Goal: Leave review/rating

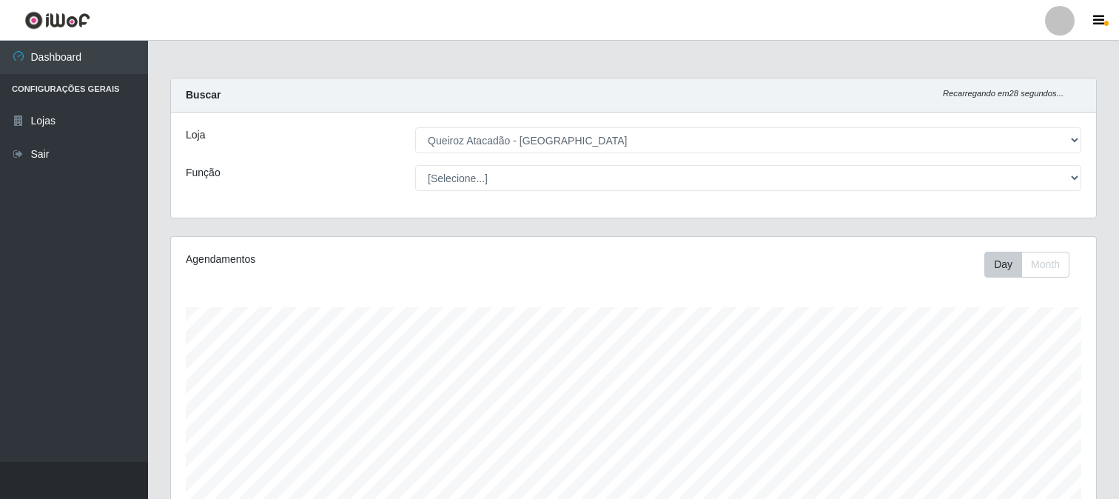
select select "464"
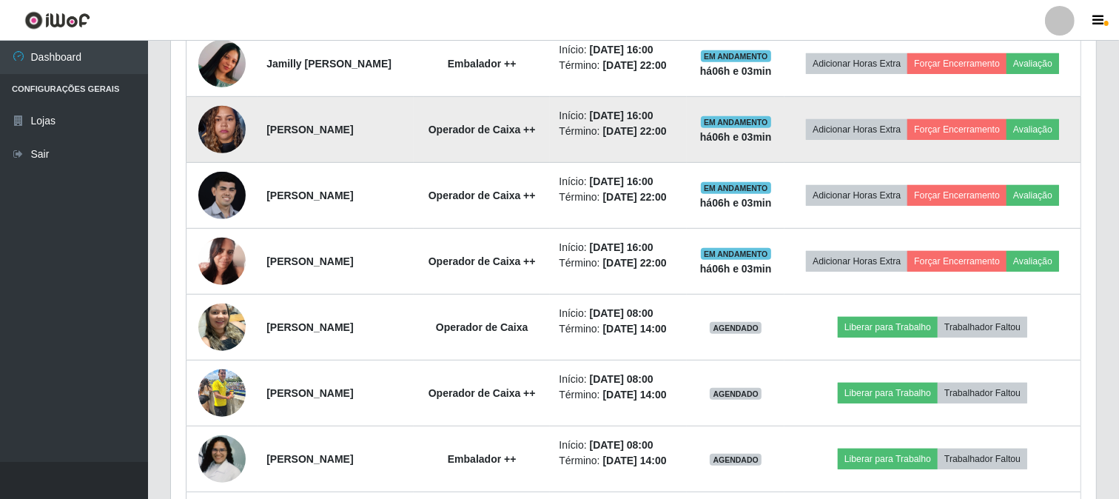
scroll to position [717, 0]
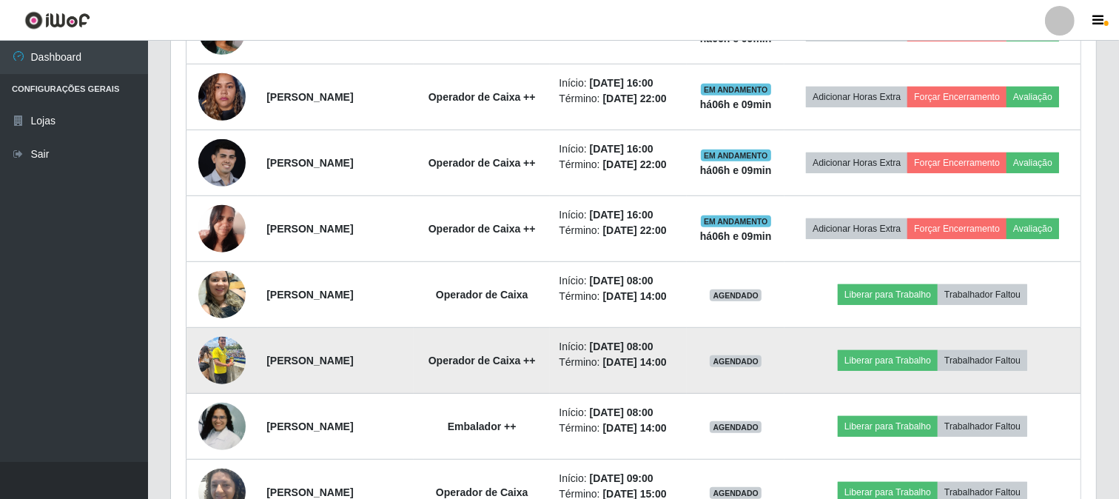
click at [217, 394] on td at bounding box center [223, 361] width 72 height 66
click at [209, 392] on img at bounding box center [221, 360] width 47 height 63
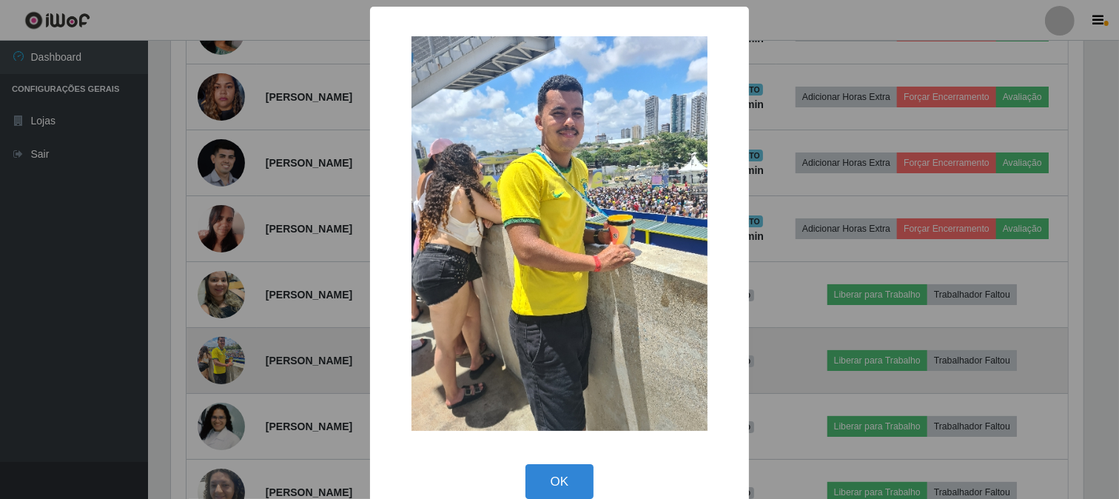
scroll to position [307, 916]
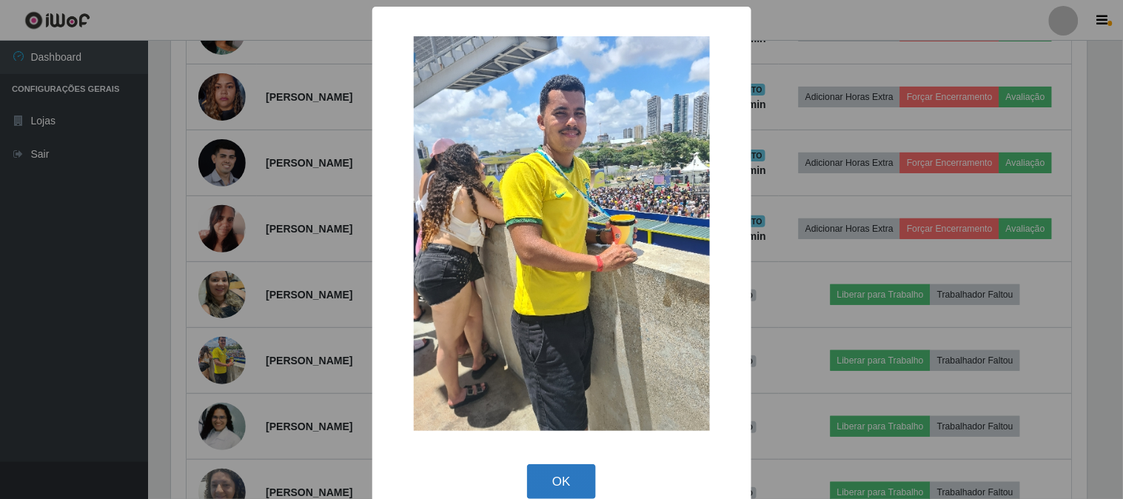
click at [561, 479] on button "OK" at bounding box center [561, 481] width 69 height 35
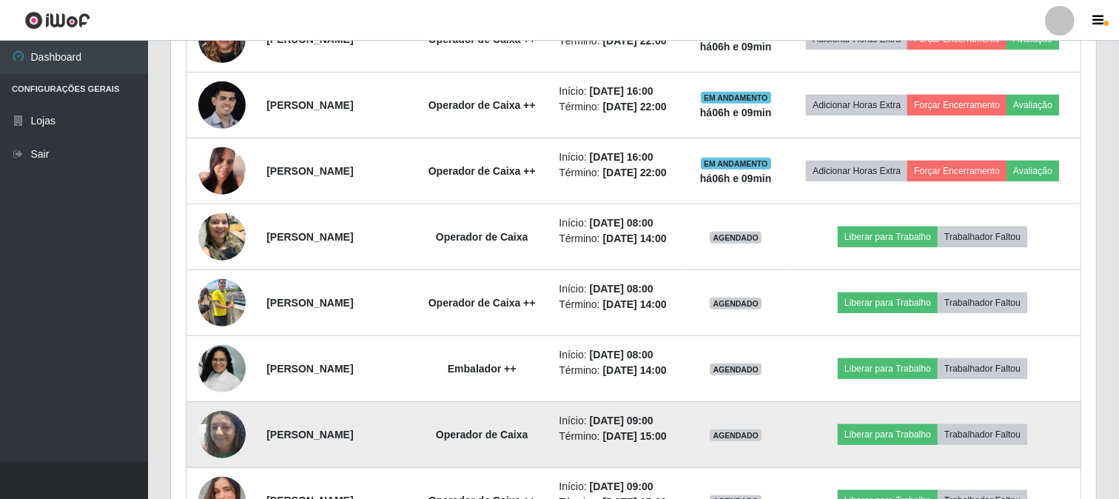
scroll to position [552, 0]
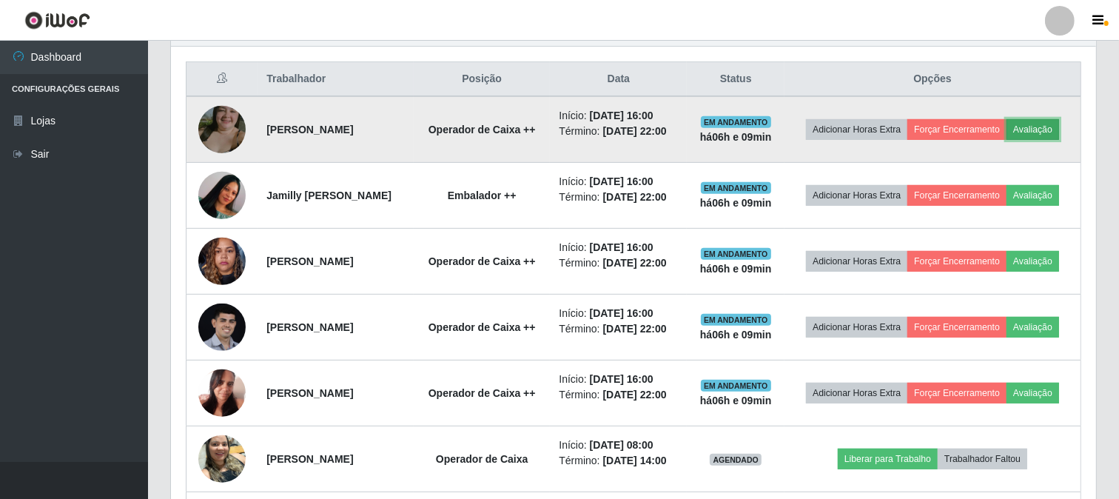
click at [1007, 140] on button "Avaliação" at bounding box center [1033, 129] width 53 height 21
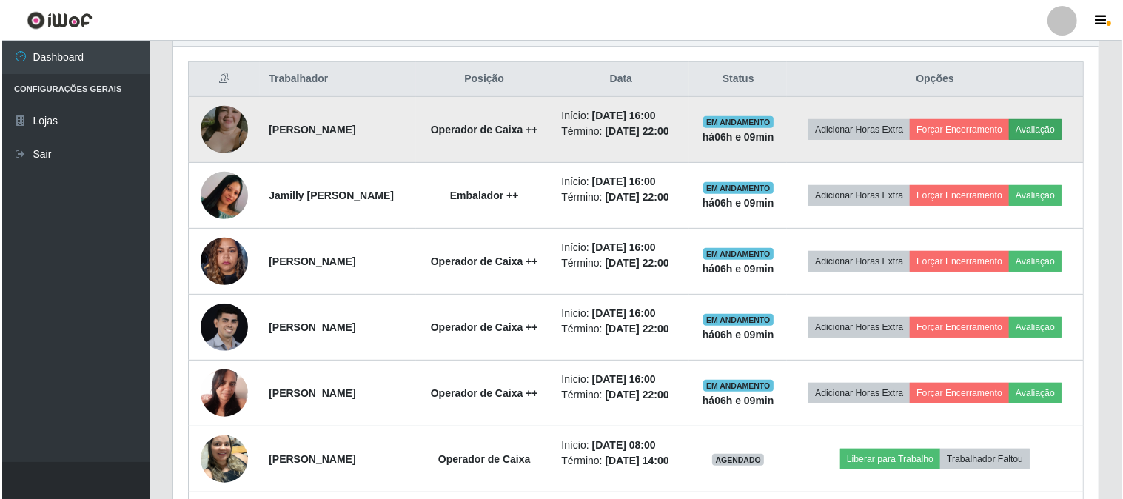
scroll to position [307, 916]
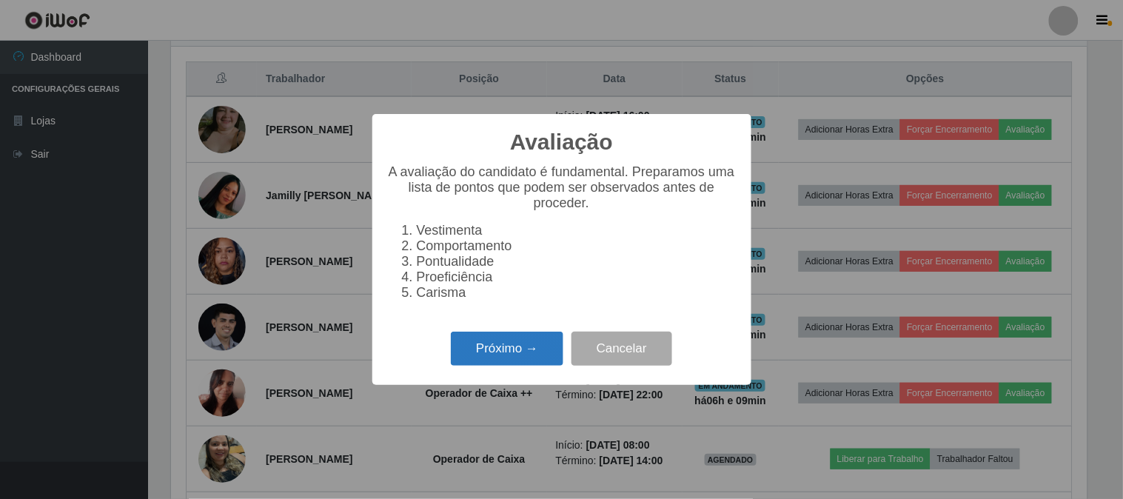
click at [535, 342] on button "Próximo →" at bounding box center [507, 349] width 113 height 35
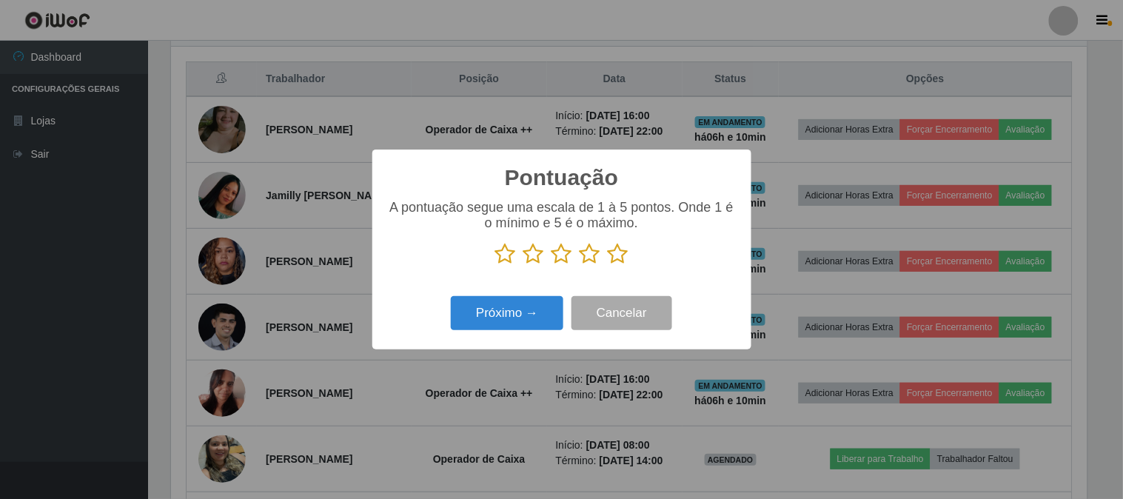
click at [611, 252] on icon at bounding box center [618, 254] width 21 height 22
click at [608, 265] on input "radio" at bounding box center [608, 265] width 0 height 0
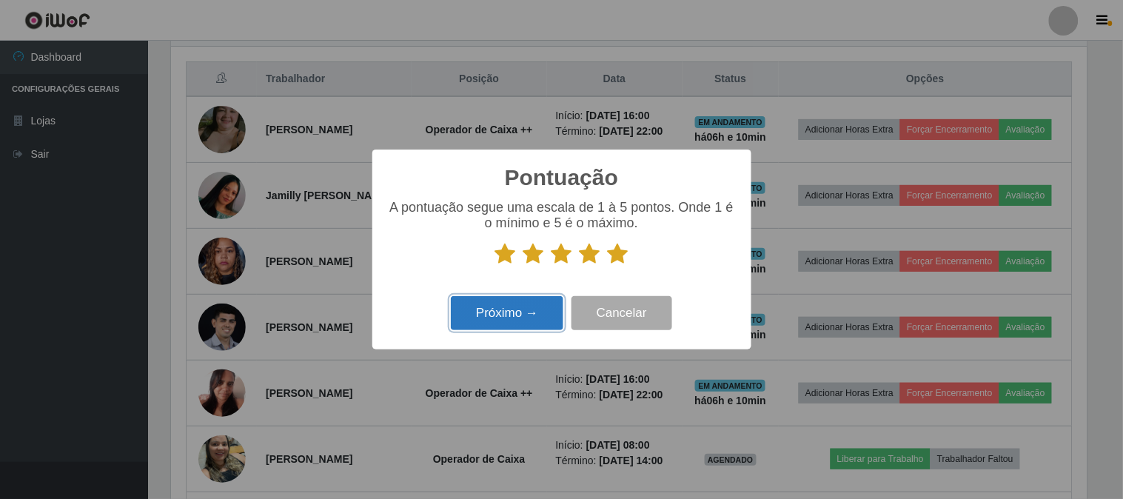
drag, startPoint x: 496, startPoint y: 324, endPoint x: 505, endPoint y: 321, distance: 9.6
click at [505, 321] on button "Próximo →" at bounding box center [507, 313] width 113 height 35
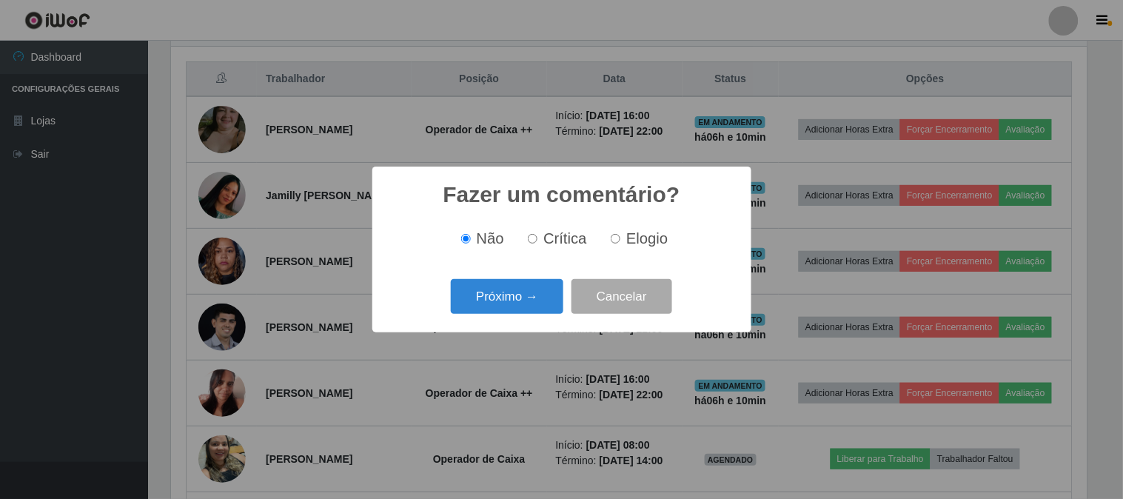
click at [615, 234] on label "Elogio" at bounding box center [636, 238] width 63 height 17
click at [615, 234] on input "Elogio" at bounding box center [616, 239] width 10 height 10
radio input "true"
click at [534, 304] on button "Próximo →" at bounding box center [507, 296] width 113 height 35
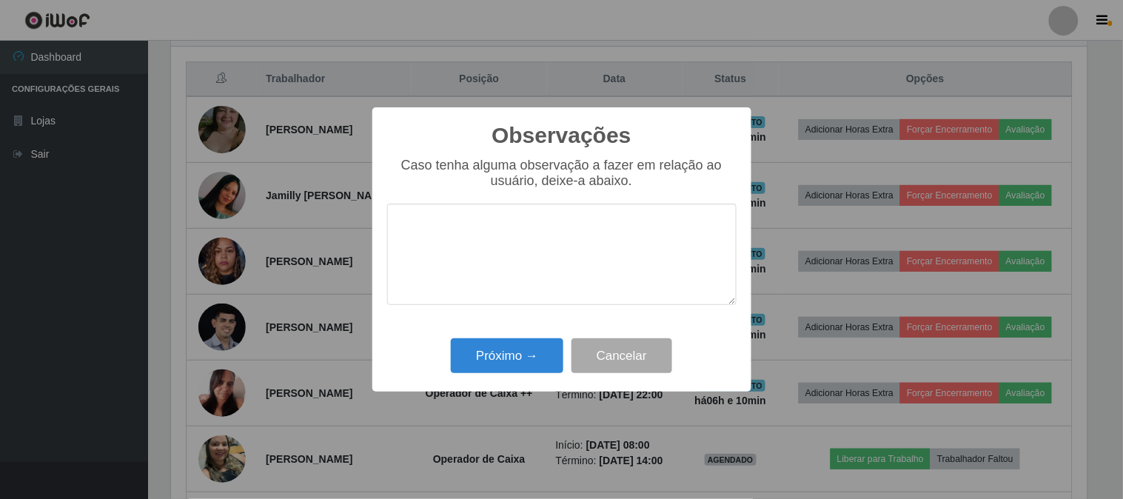
click at [520, 271] on textarea at bounding box center [561, 254] width 349 height 101
type textarea "PONTUAL"
click at [512, 360] on button "Próximo →" at bounding box center [507, 355] width 113 height 35
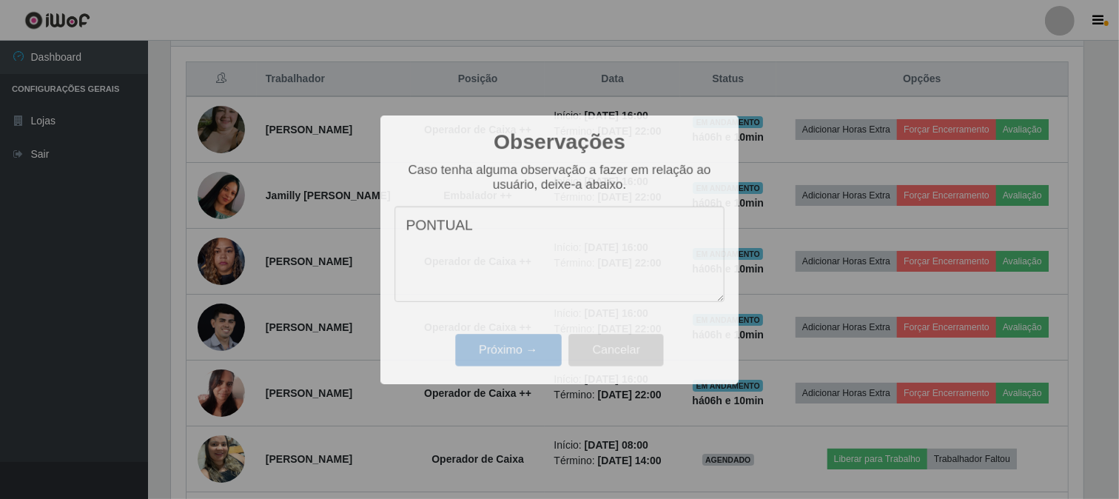
scroll to position [307, 925]
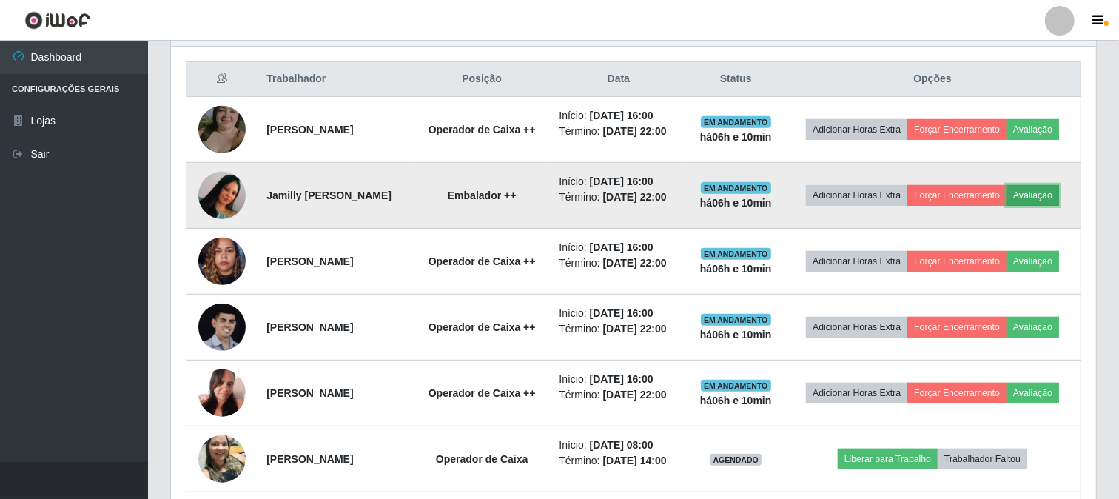
click at [1007, 206] on button "Avaliação" at bounding box center [1033, 195] width 53 height 21
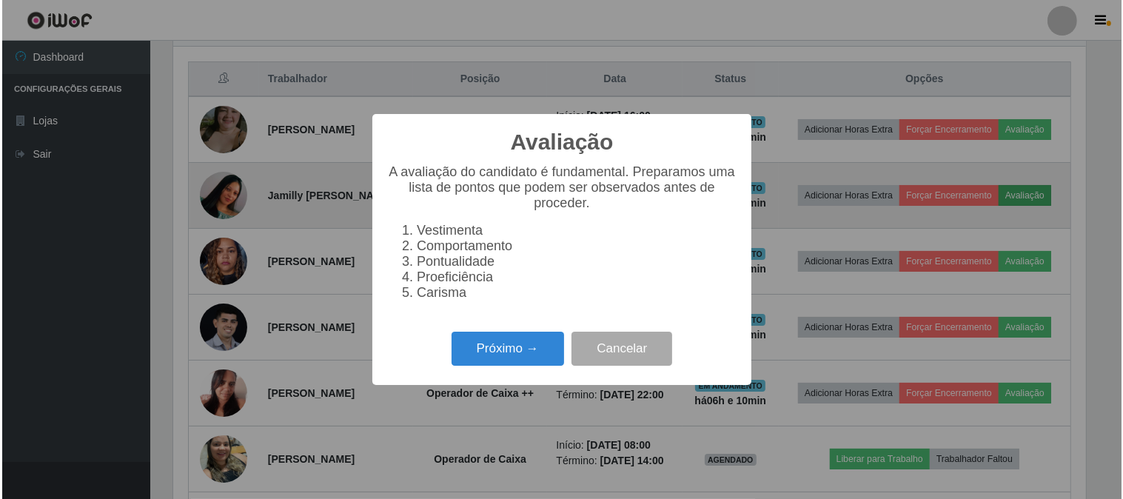
scroll to position [307, 916]
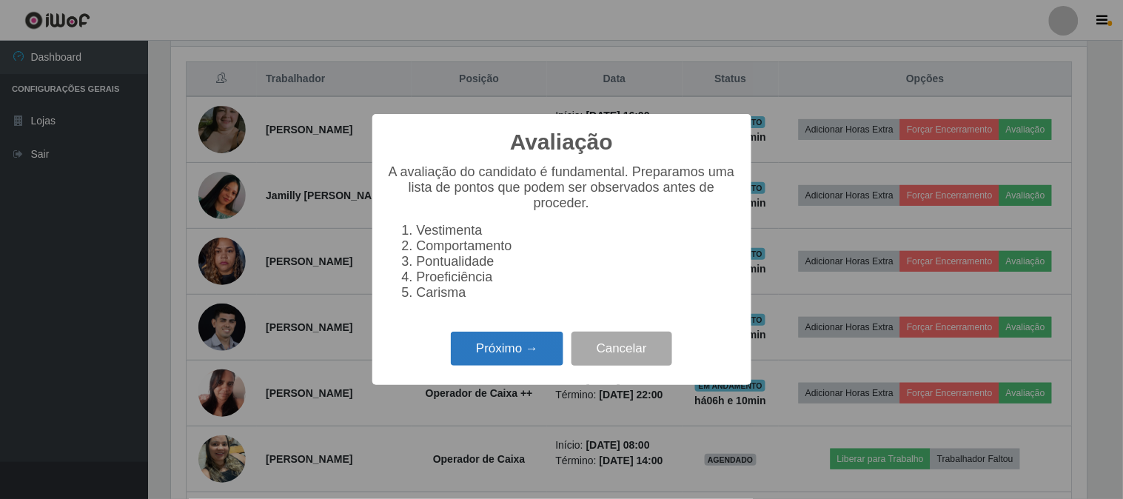
click at [518, 348] on button "Próximo →" at bounding box center [507, 349] width 113 height 35
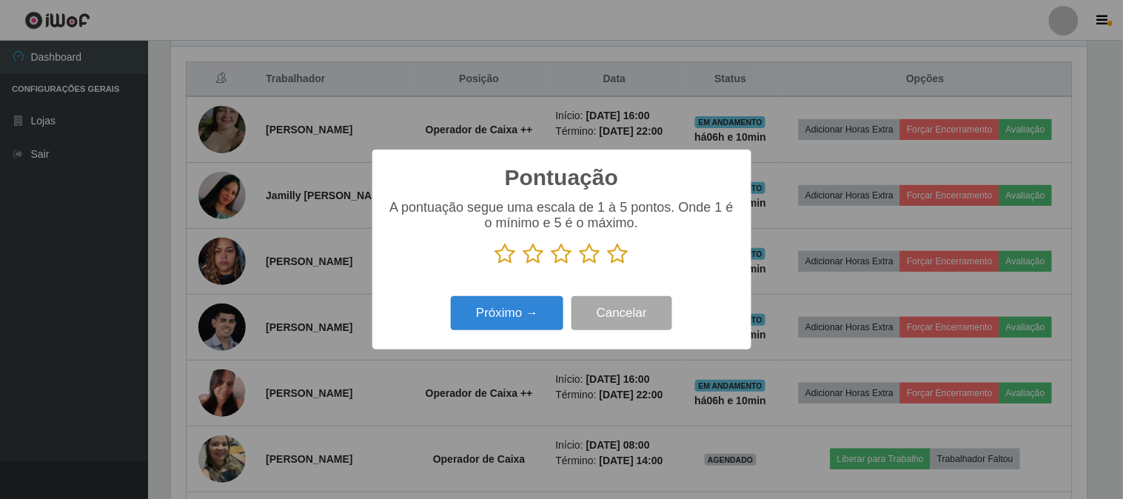
scroll to position [740073, 739463]
click at [617, 256] on icon at bounding box center [618, 254] width 21 height 22
click at [608, 265] on input "radio" at bounding box center [608, 265] width 0 height 0
click at [441, 327] on div "Próximo → Cancelar" at bounding box center [561, 313] width 349 height 42
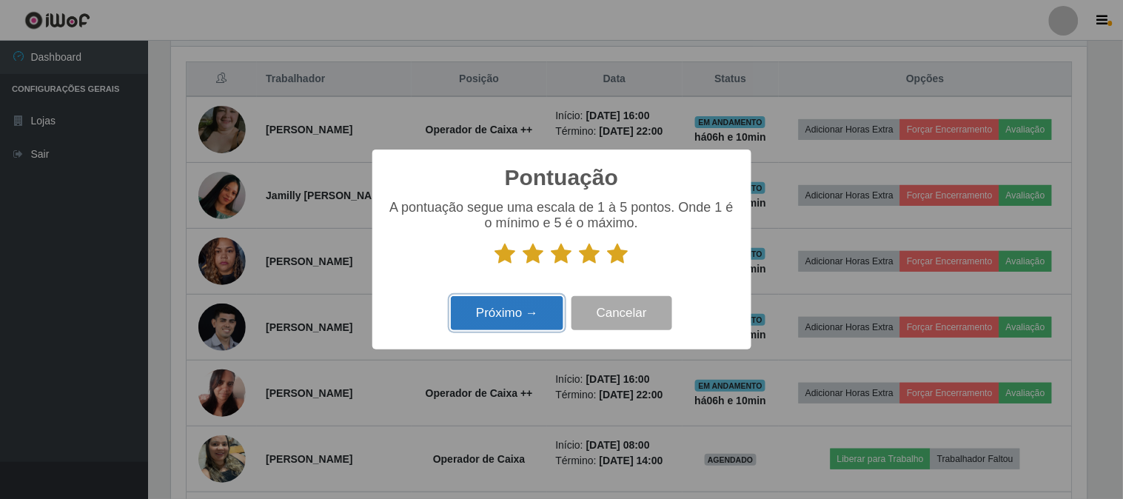
click at [454, 323] on button "Próximo →" at bounding box center [507, 313] width 113 height 35
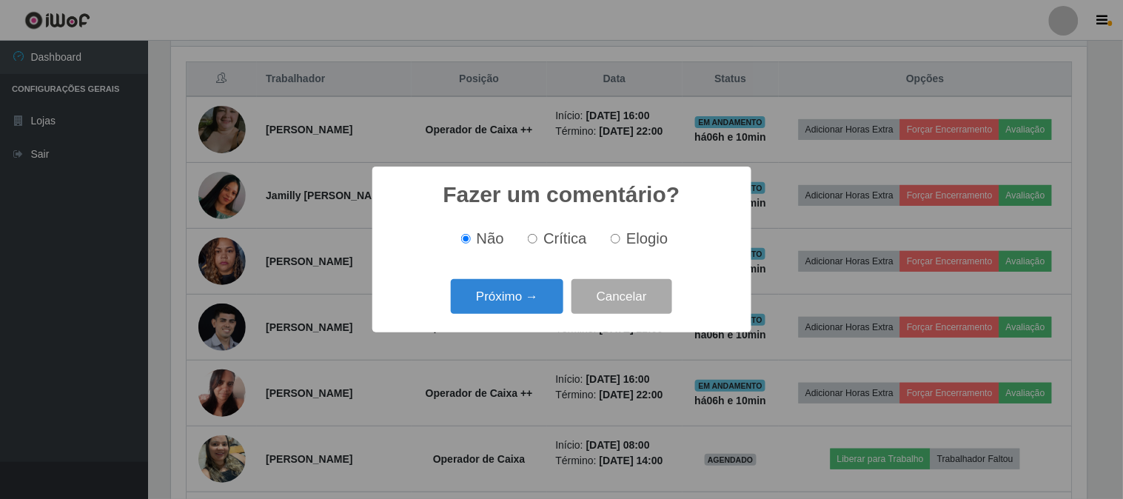
click at [612, 239] on input "Elogio" at bounding box center [616, 239] width 10 height 10
radio input "true"
click at [491, 289] on button "Próximo →" at bounding box center [507, 296] width 113 height 35
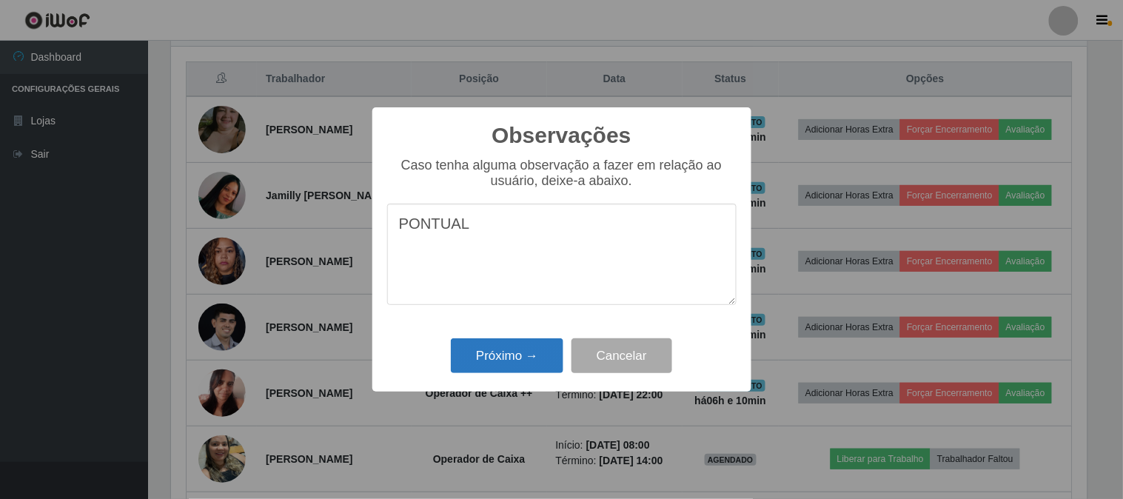
type textarea "PONTUAL"
click at [483, 352] on button "Próximo →" at bounding box center [507, 355] width 113 height 35
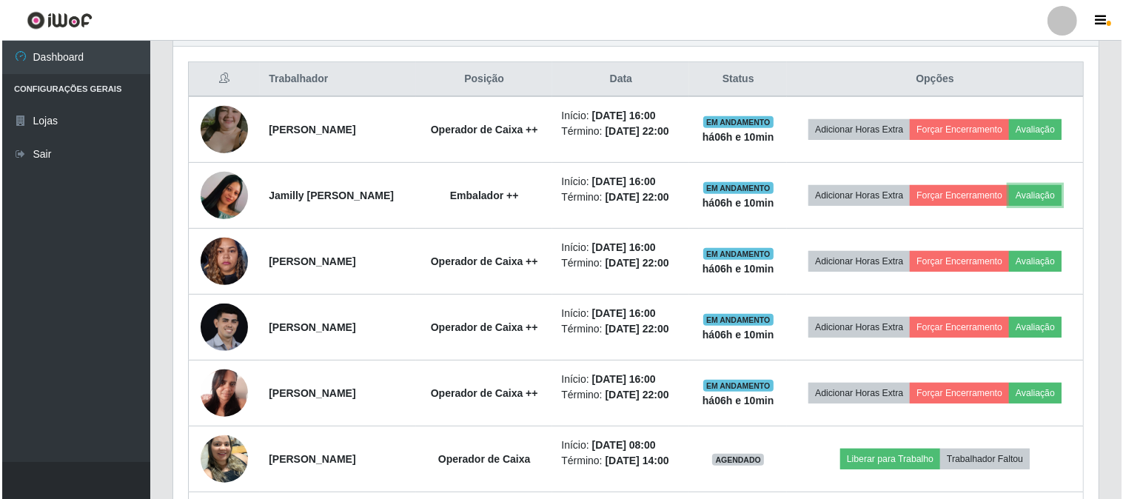
scroll to position [307, 925]
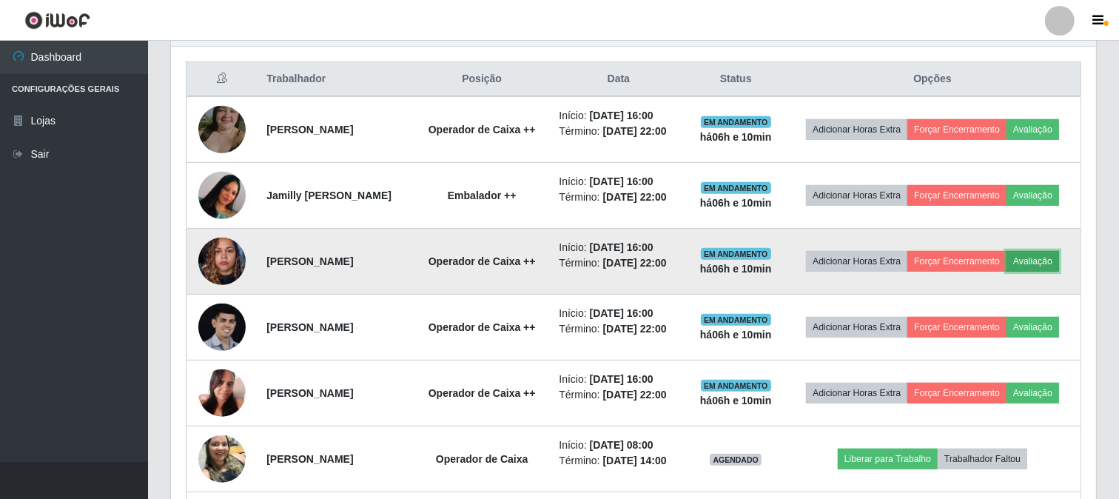
click at [1007, 272] on button "Avaliação" at bounding box center [1033, 261] width 53 height 21
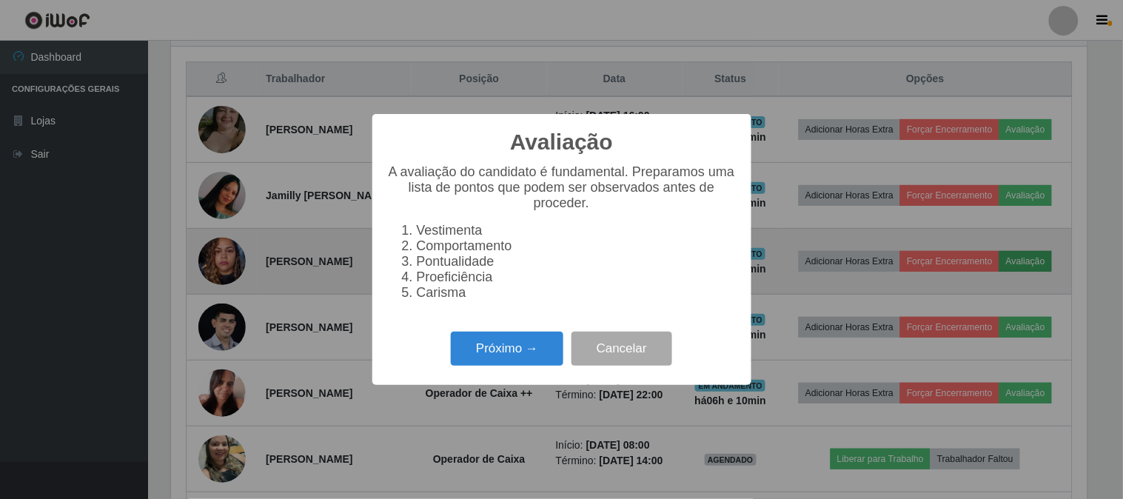
scroll to position [307, 916]
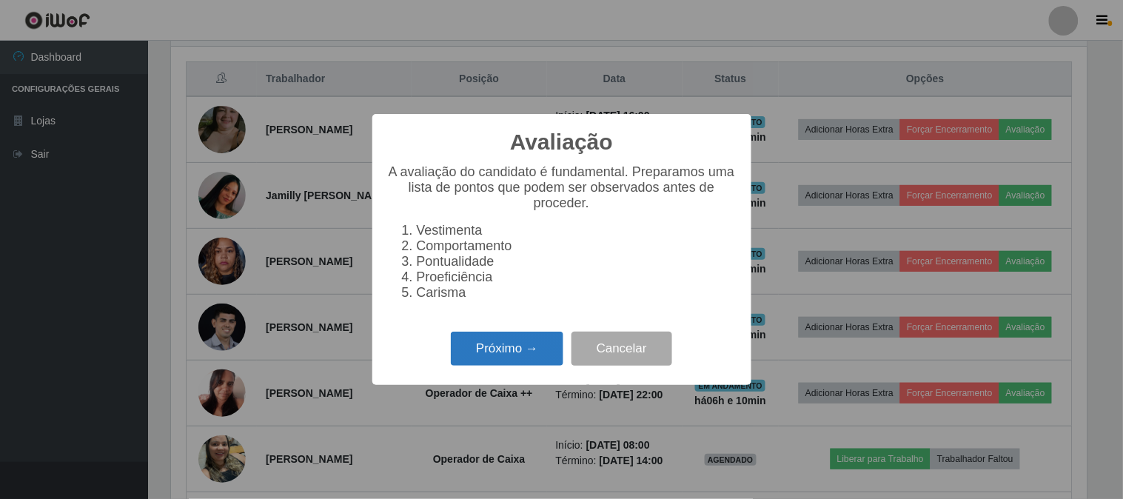
click at [478, 364] on button "Próximo →" at bounding box center [507, 349] width 113 height 35
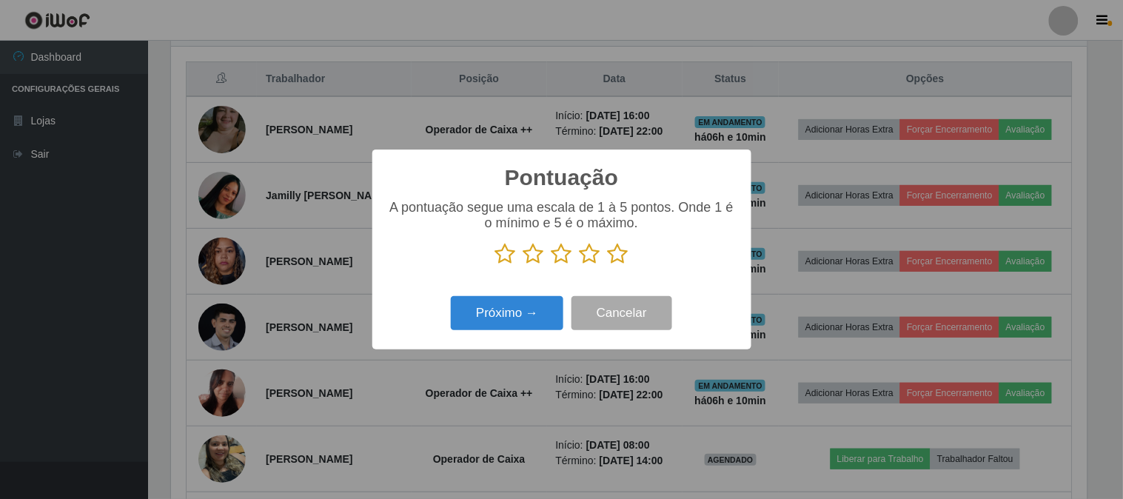
scroll to position [740073, 739463]
click at [617, 246] on icon at bounding box center [618, 254] width 21 height 22
click at [608, 265] on input "radio" at bounding box center [608, 265] width 0 height 0
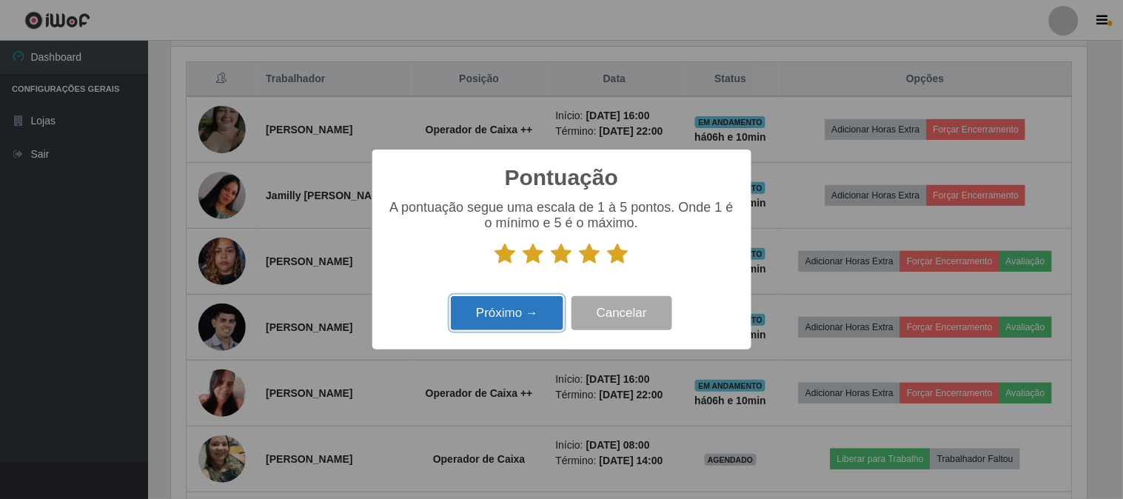
click at [538, 312] on button "Próximo →" at bounding box center [507, 313] width 113 height 35
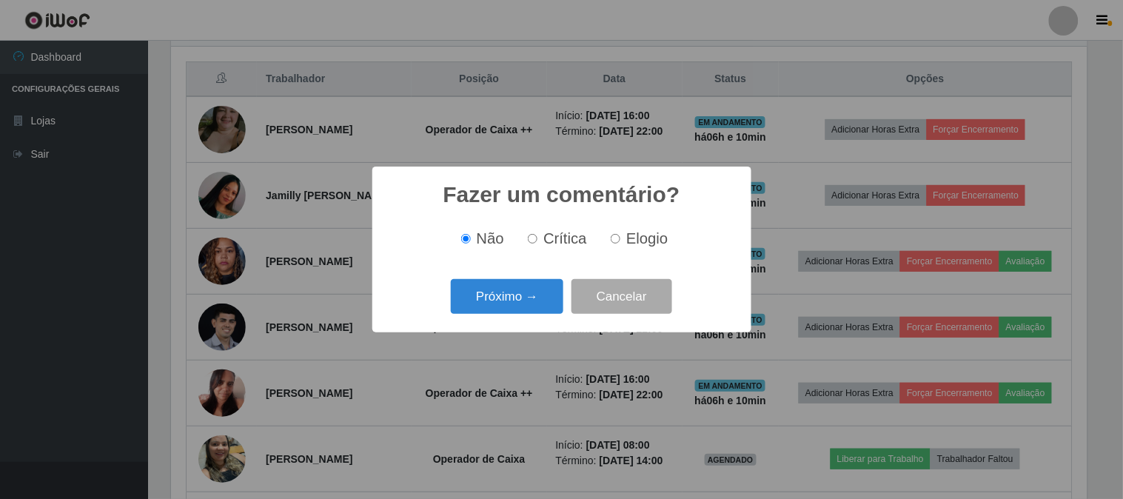
click at [616, 237] on input "Elogio" at bounding box center [616, 239] width 10 height 10
radio input "true"
click at [502, 306] on button "Próximo →" at bounding box center [507, 296] width 113 height 35
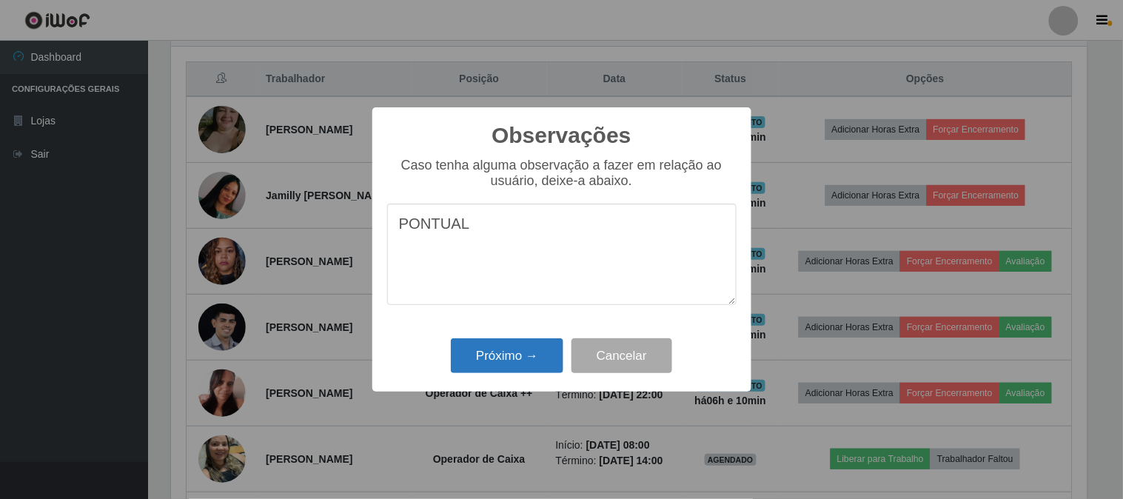
type textarea "PONTUAL"
click at [498, 372] on button "Próximo →" at bounding box center [507, 355] width 113 height 35
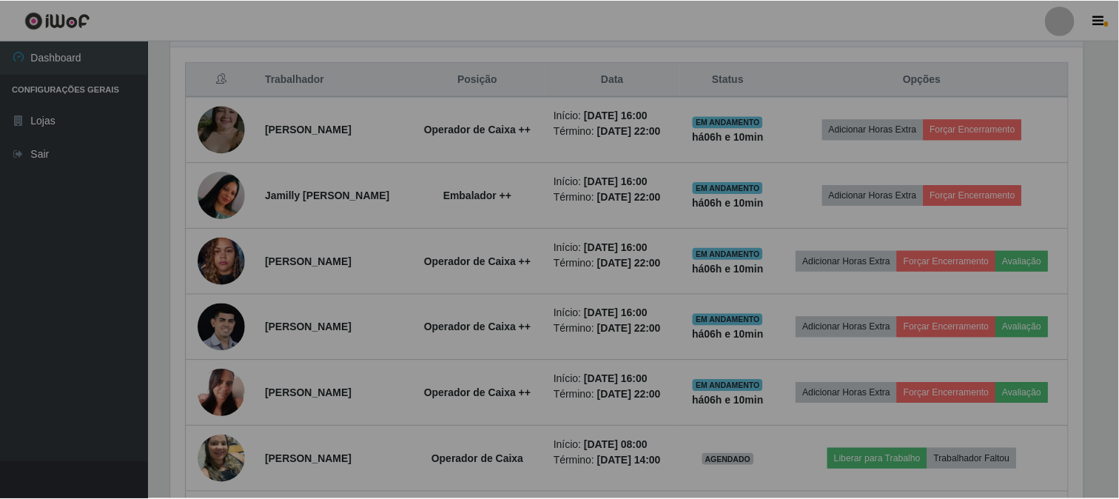
scroll to position [307, 925]
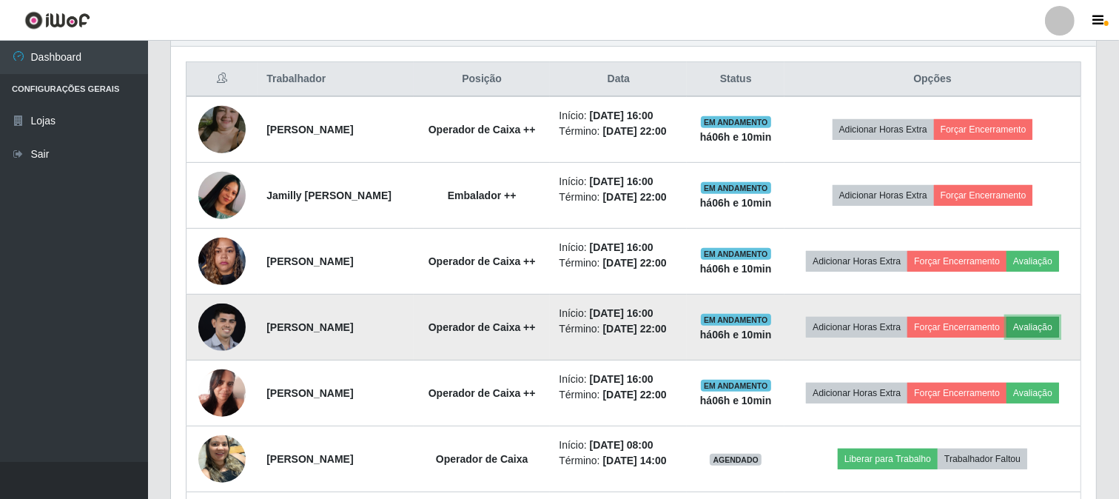
click at [1007, 338] on button "Avaliação" at bounding box center [1033, 327] width 53 height 21
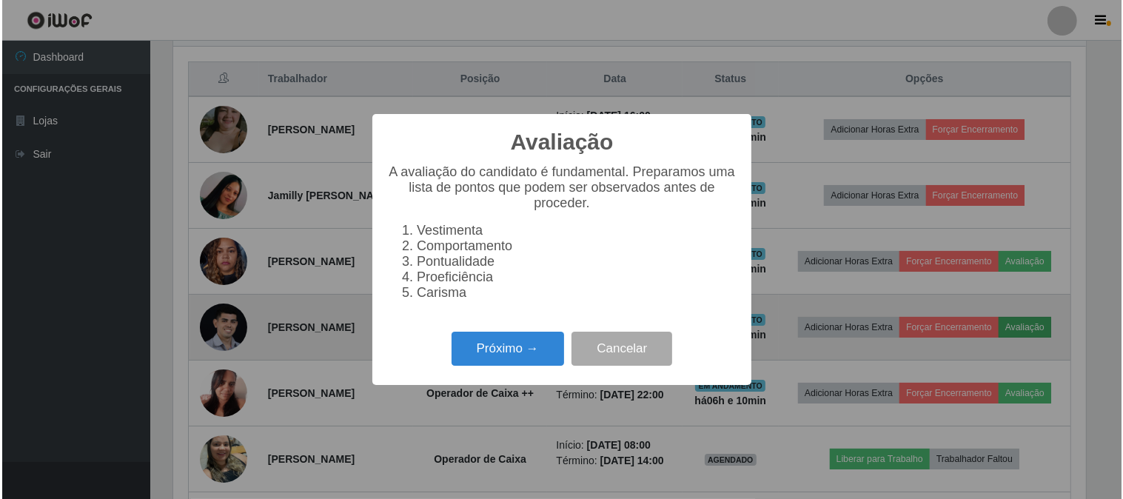
scroll to position [307, 916]
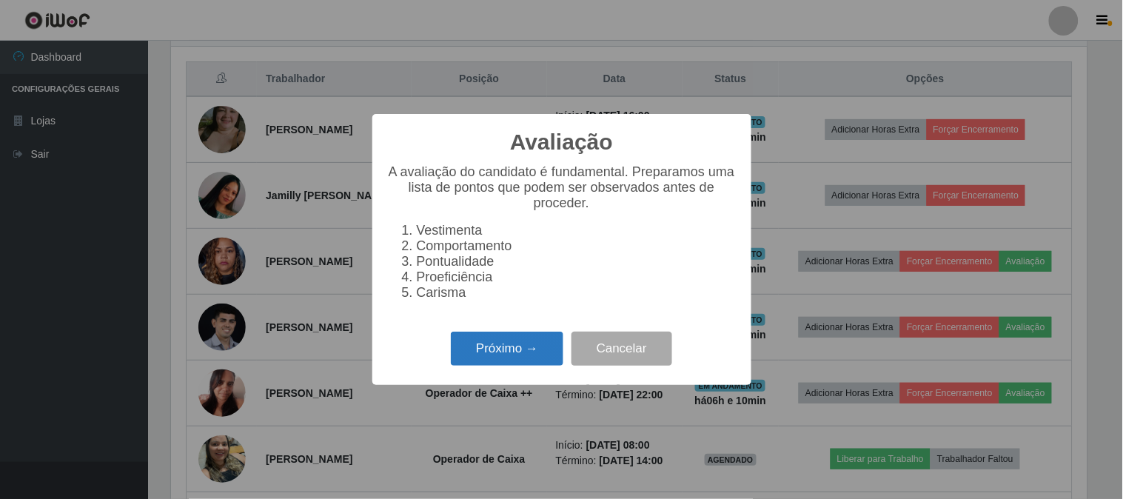
click at [515, 361] on button "Próximo →" at bounding box center [507, 349] width 113 height 35
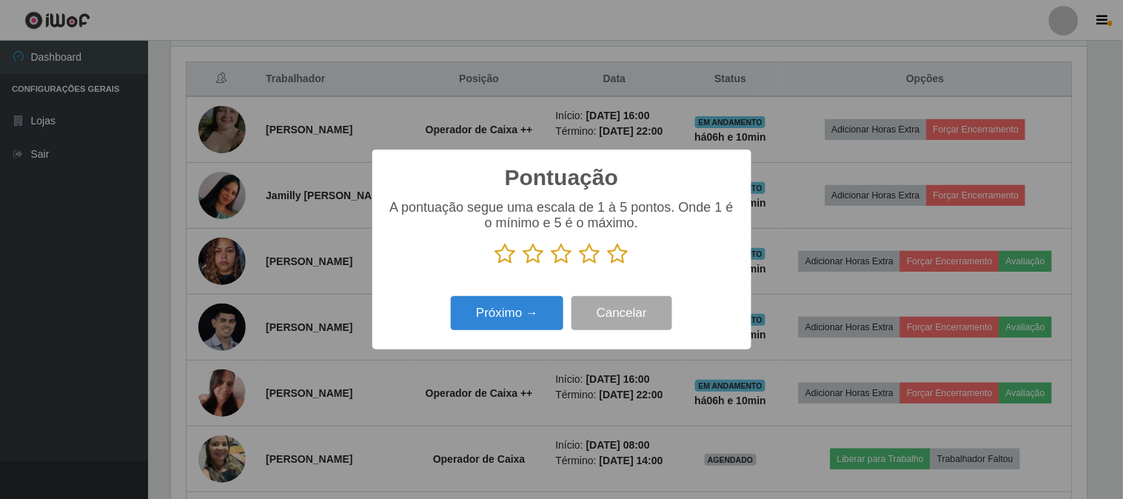
click at [622, 257] on icon at bounding box center [618, 254] width 21 height 22
click at [608, 265] on input "radio" at bounding box center [608, 265] width 0 height 0
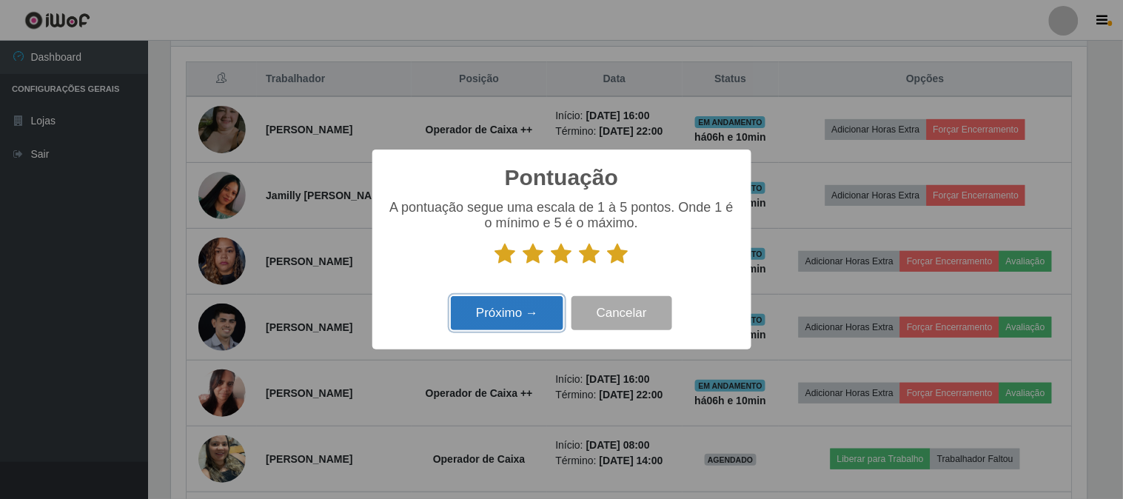
click at [542, 319] on button "Próximo →" at bounding box center [507, 313] width 113 height 35
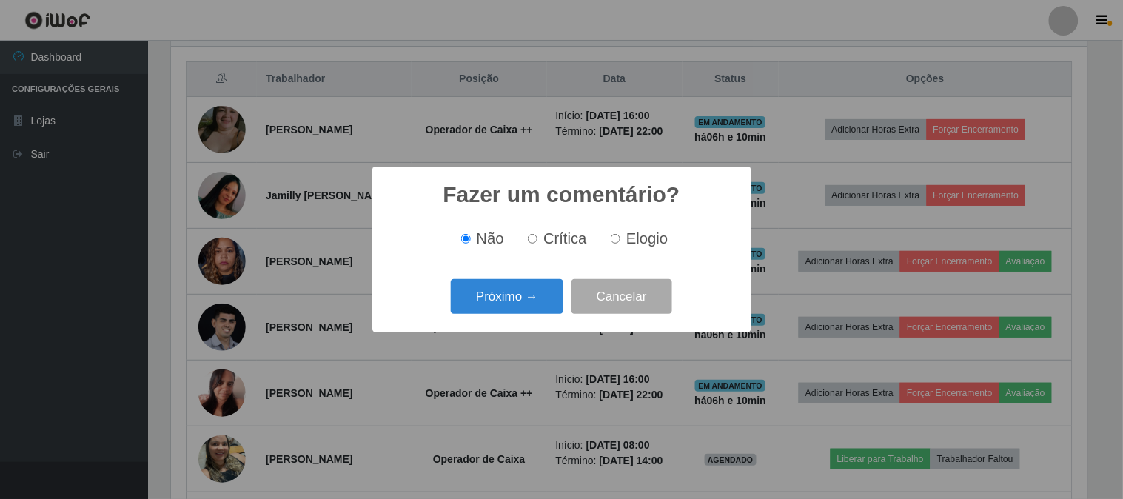
scroll to position [0, 0]
click at [620, 237] on label "Elogio" at bounding box center [636, 238] width 63 height 17
click at [620, 237] on input "Elogio" at bounding box center [616, 239] width 10 height 10
radio input "true"
click at [506, 295] on button "Próximo →" at bounding box center [507, 296] width 113 height 35
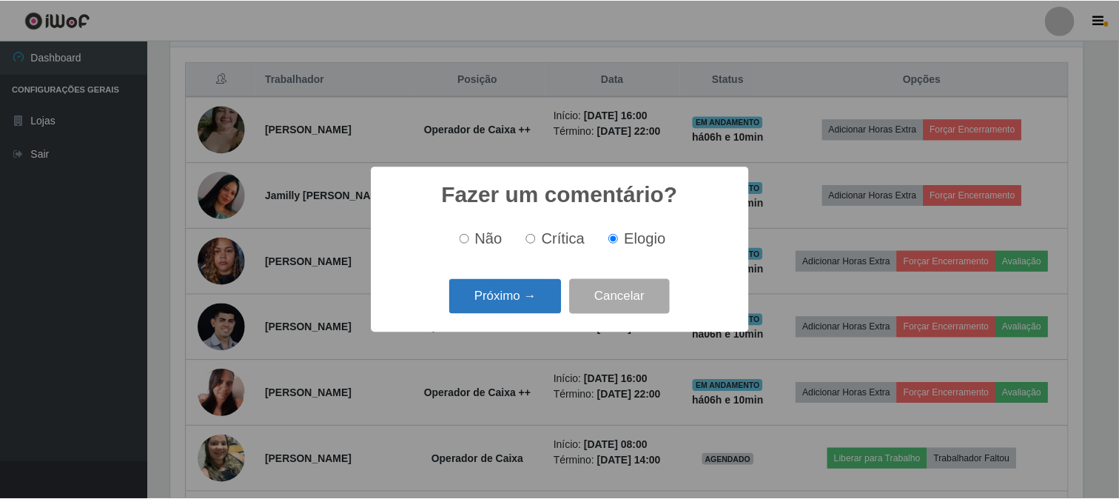
scroll to position [740073, 739463]
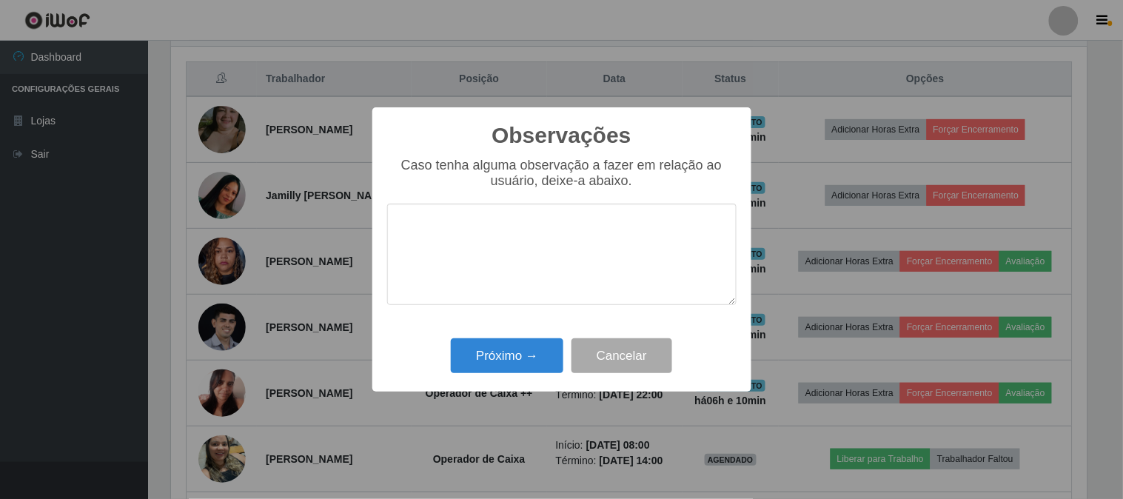
click at [509, 267] on textarea at bounding box center [561, 254] width 349 height 101
type textarea "PONTUAL"
click at [481, 364] on button "Próximo →" at bounding box center [507, 355] width 113 height 35
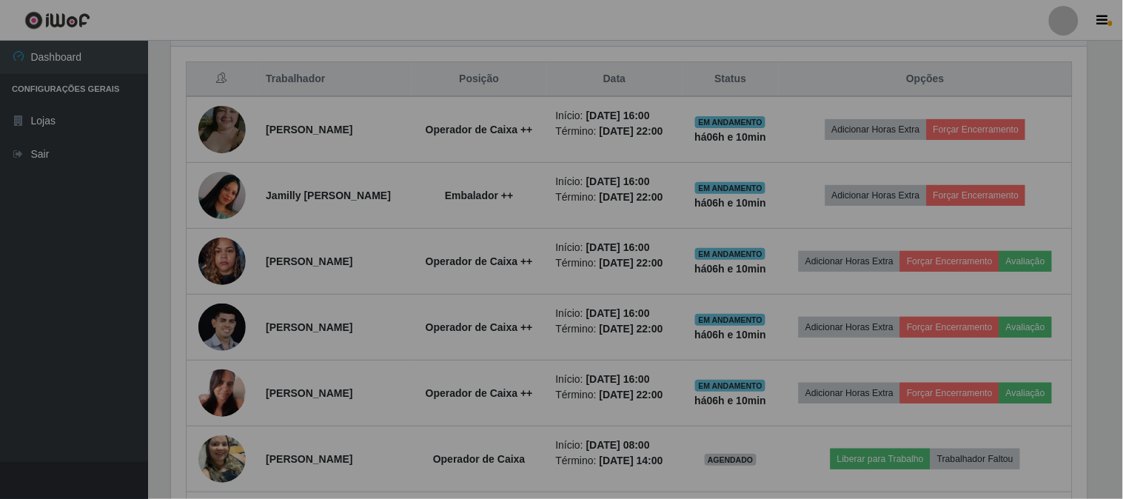
scroll to position [307, 925]
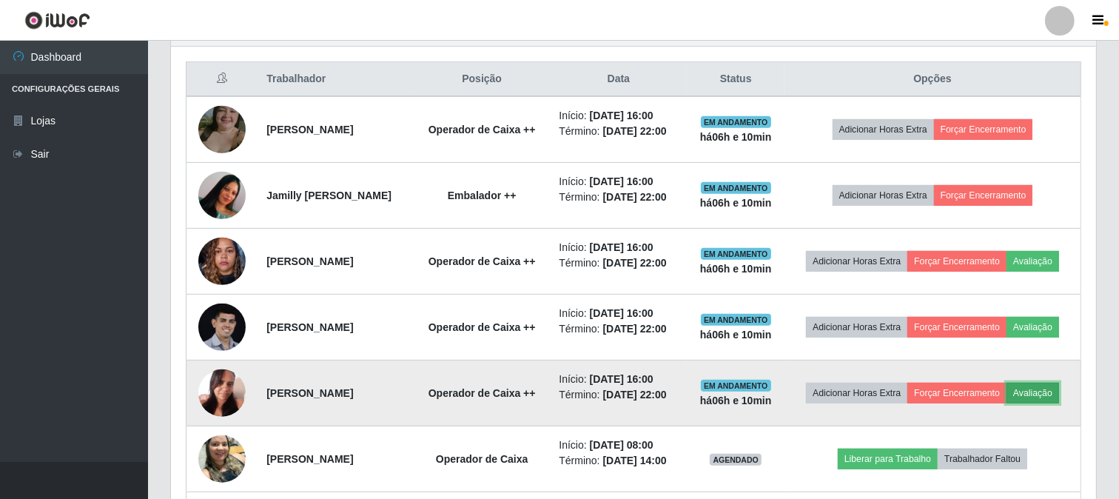
click at [1007, 404] on button "Avaliação" at bounding box center [1033, 393] width 53 height 21
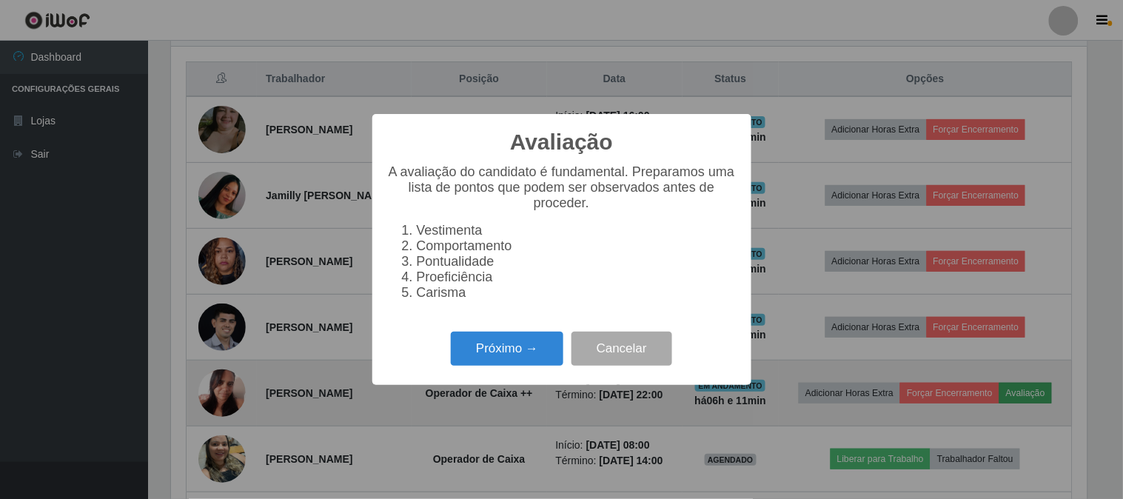
scroll to position [307, 916]
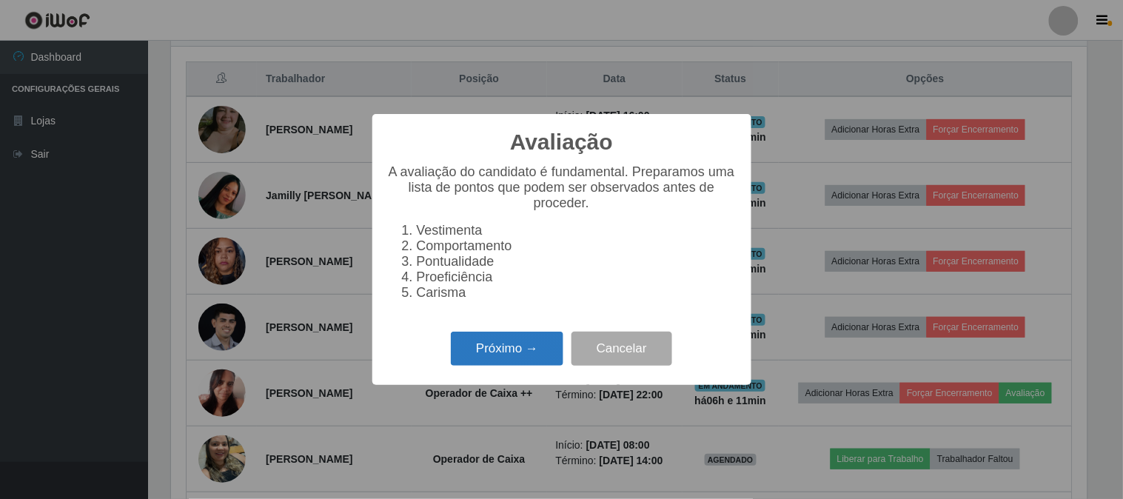
click at [515, 357] on button "Próximo →" at bounding box center [507, 349] width 113 height 35
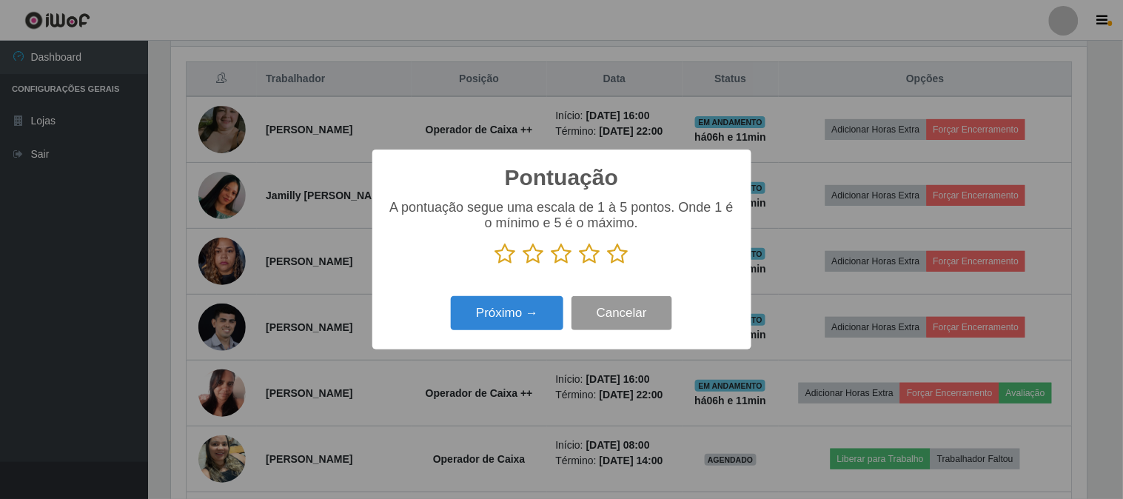
scroll to position [740073, 739463]
click at [624, 257] on icon at bounding box center [618, 254] width 21 height 22
click at [608, 265] on input "radio" at bounding box center [608, 265] width 0 height 0
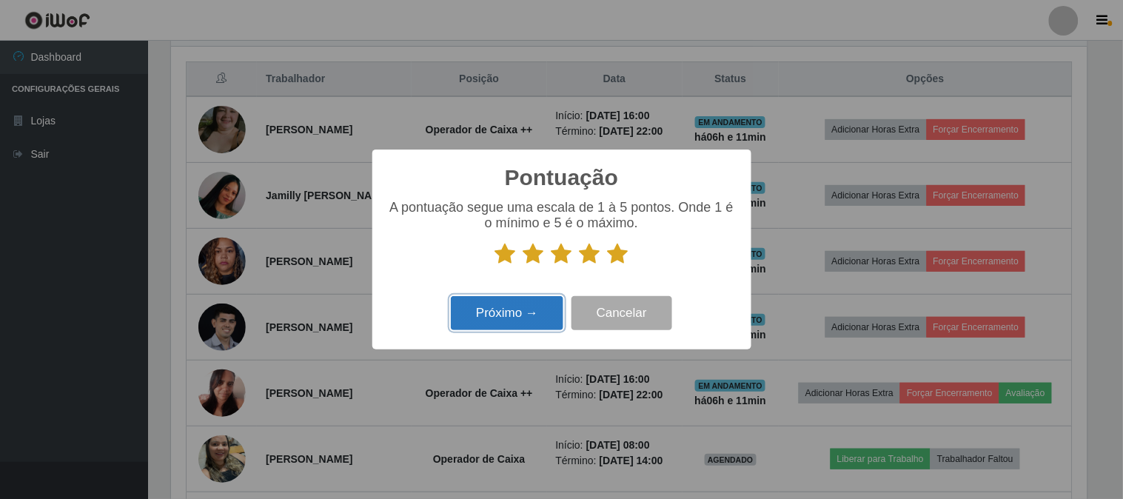
click at [529, 321] on button "Próximo →" at bounding box center [507, 313] width 113 height 35
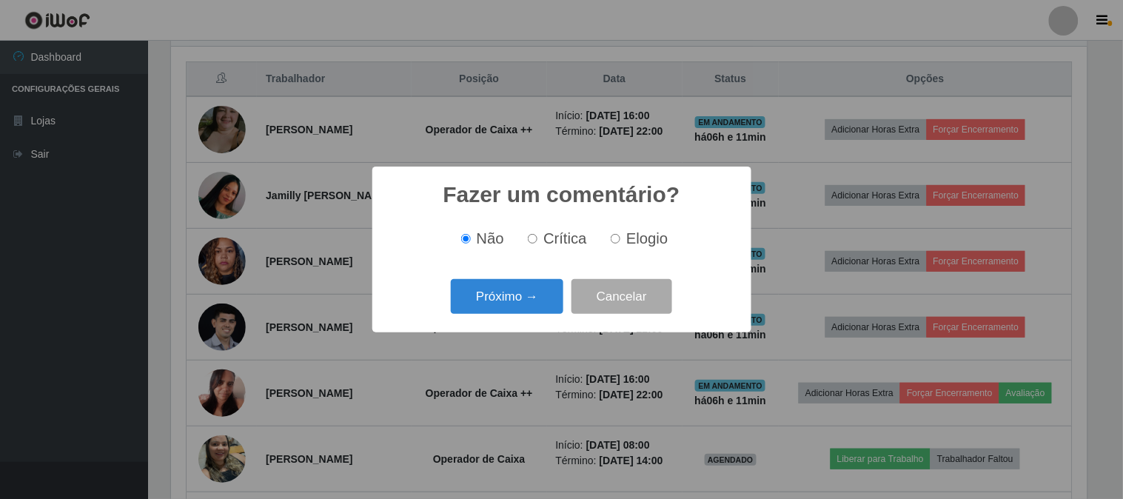
click at [615, 239] on input "Elogio" at bounding box center [616, 239] width 10 height 10
radio input "true"
click at [500, 292] on button "Próximo →" at bounding box center [507, 296] width 113 height 35
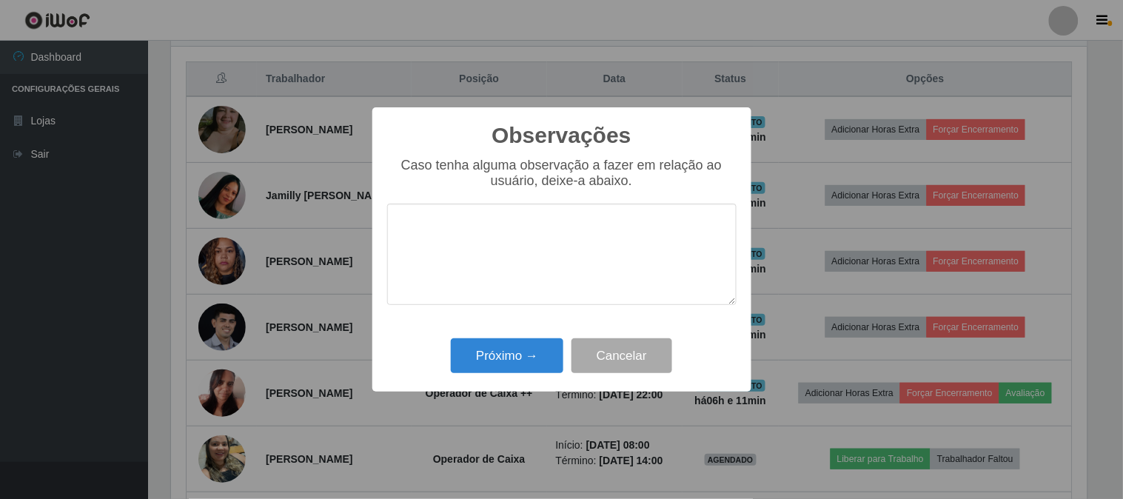
click at [515, 267] on textarea at bounding box center [561, 254] width 349 height 101
type textarea "PONTUAL"
click at [511, 349] on button "Próximo →" at bounding box center [507, 355] width 113 height 35
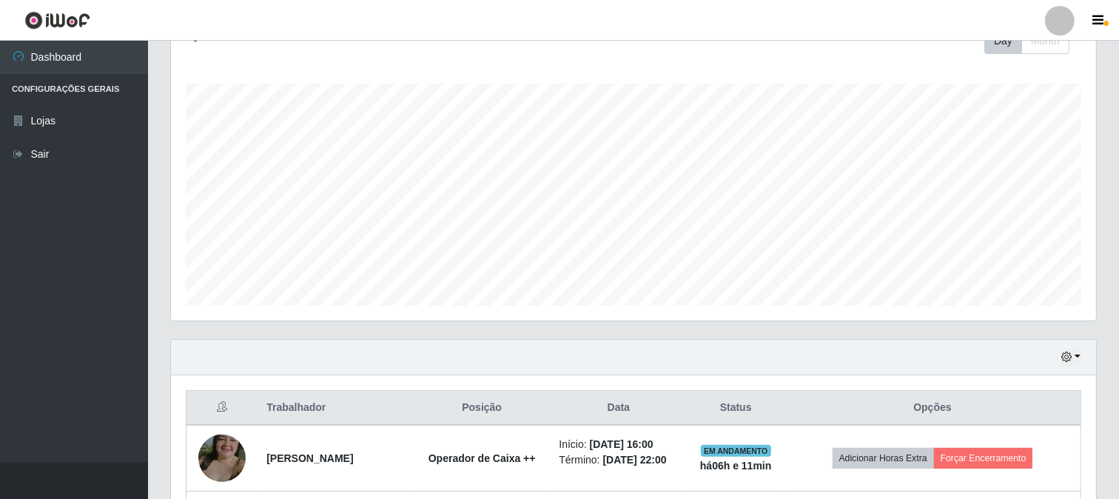
scroll to position [470, 0]
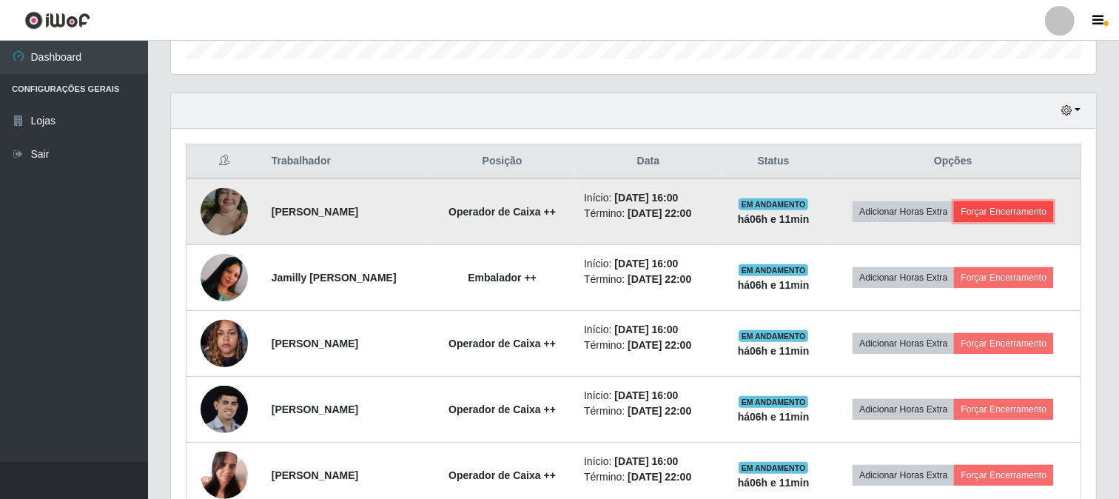
click at [1018, 216] on button "Forçar Encerramento" at bounding box center [1003, 211] width 99 height 21
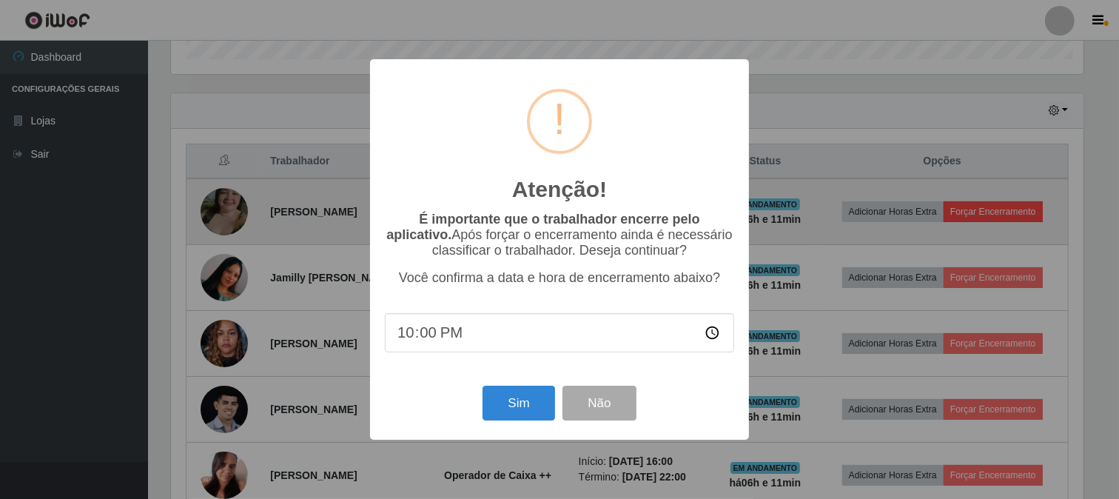
scroll to position [307, 916]
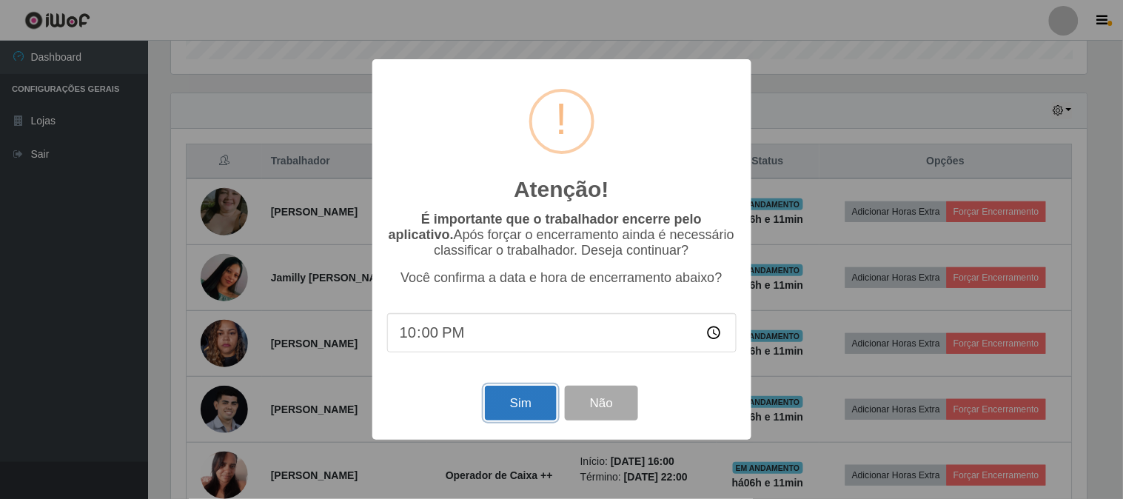
click at [485, 405] on button "Sim" at bounding box center [521, 403] width 72 height 35
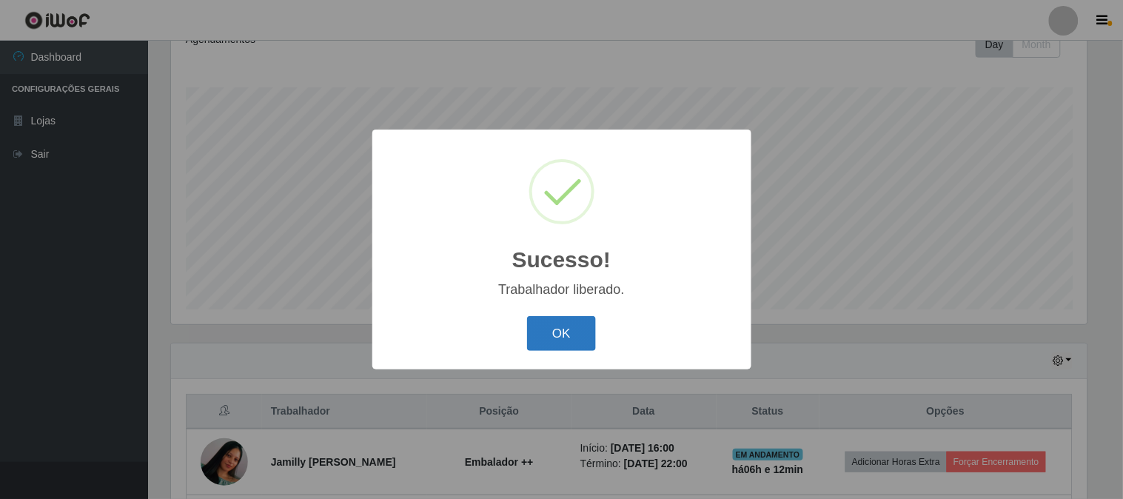
click at [558, 330] on button "OK" at bounding box center [561, 333] width 69 height 35
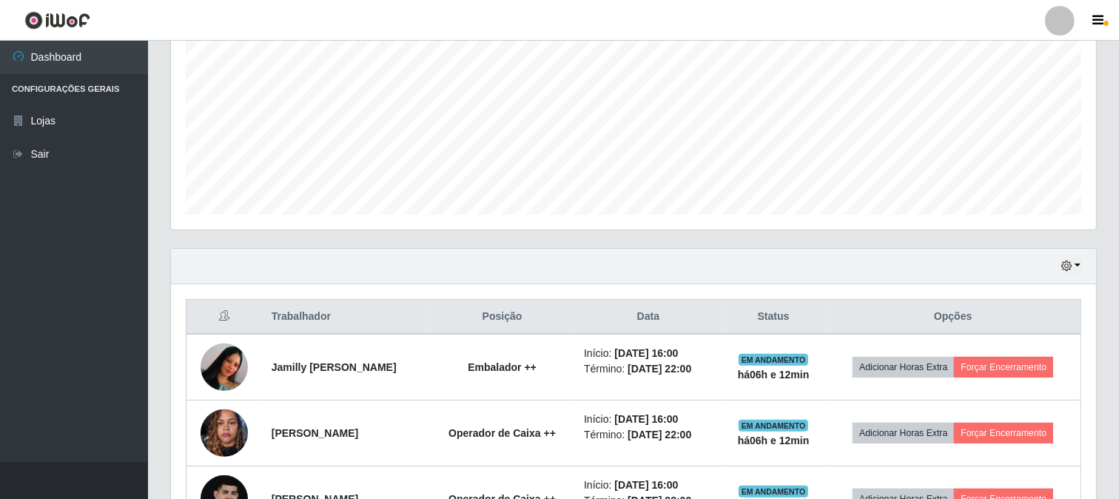
scroll to position [385, 0]
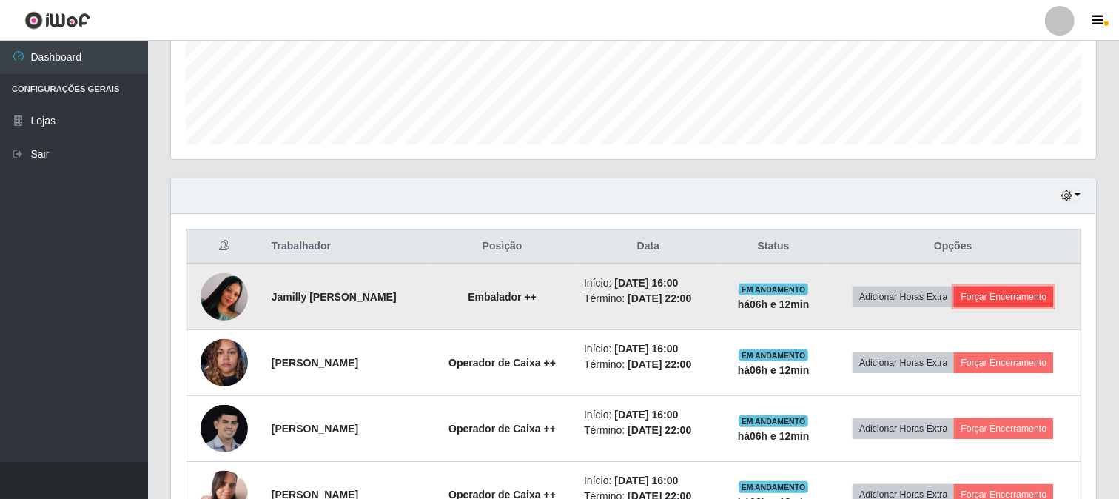
click at [1026, 302] on button "Forçar Encerramento" at bounding box center [1003, 297] width 99 height 21
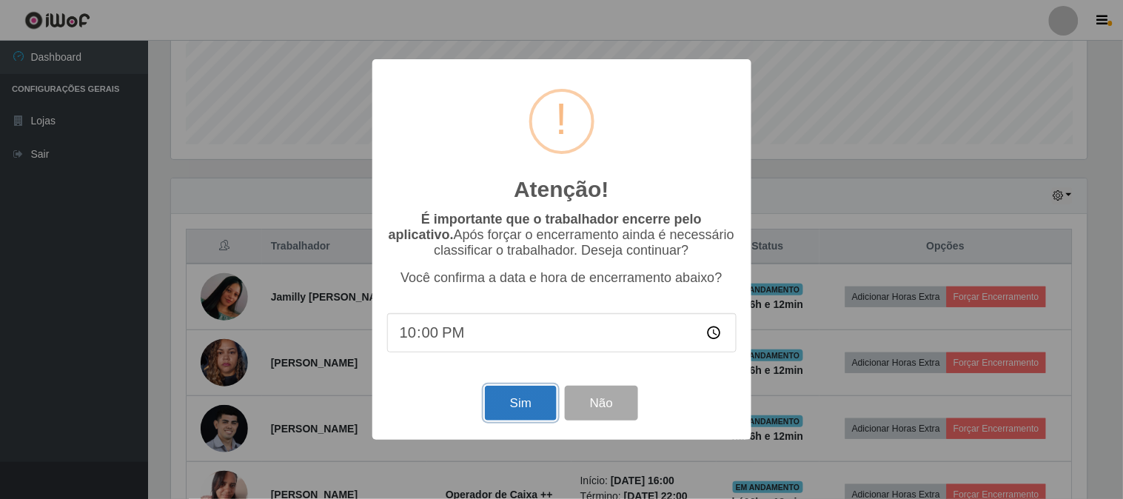
click at [496, 406] on button "Sim" at bounding box center [521, 403] width 72 height 35
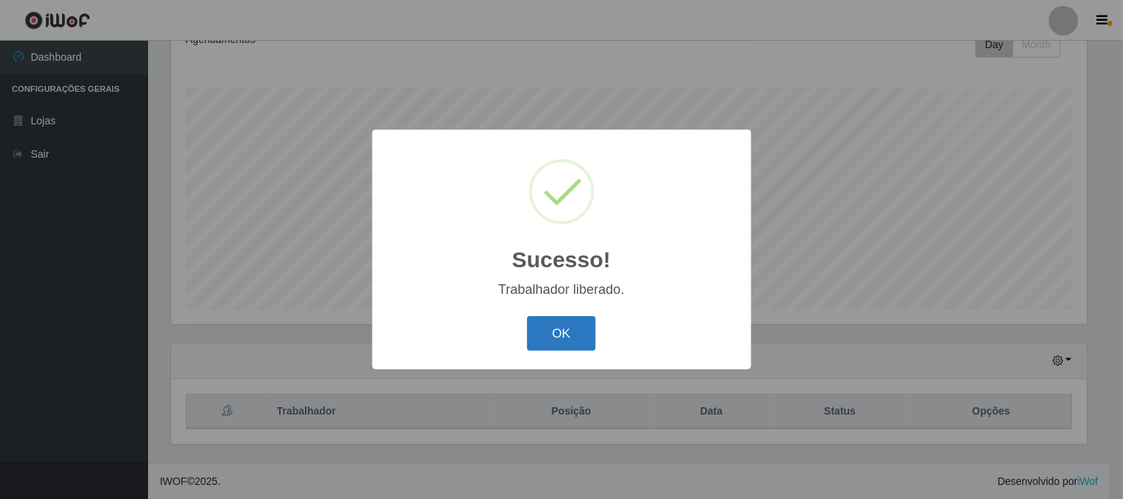
click at [575, 346] on button "OK" at bounding box center [561, 333] width 69 height 35
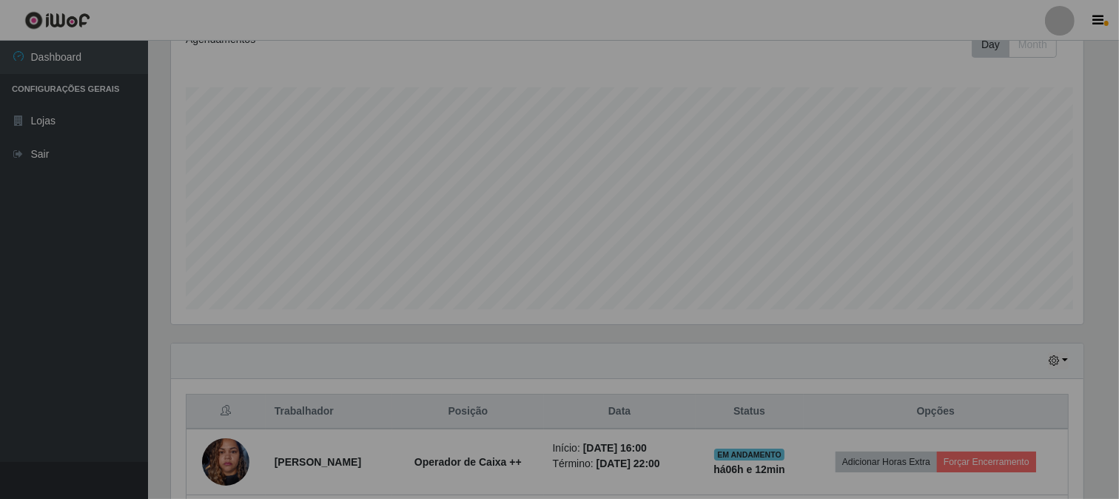
scroll to position [740073, 739455]
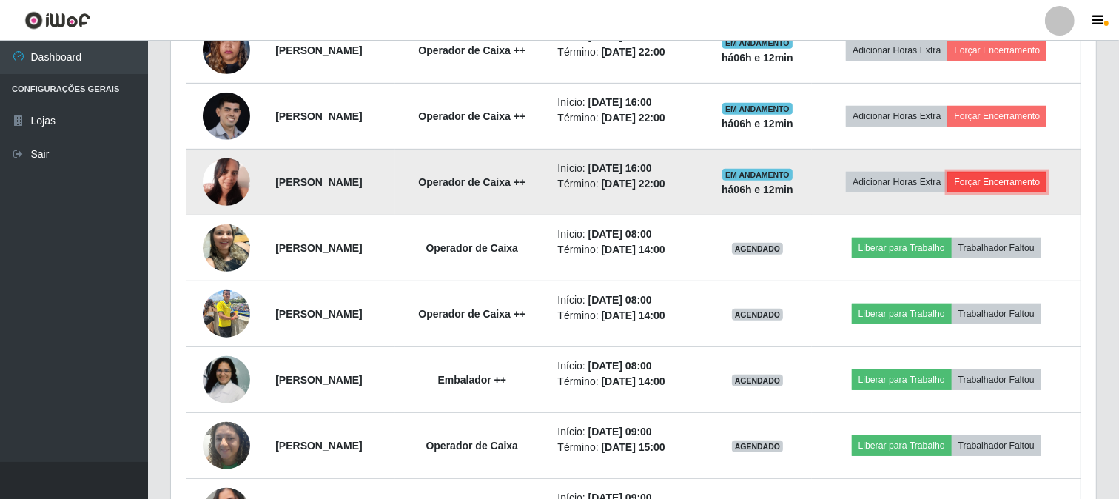
click at [995, 181] on button "Forçar Encerramento" at bounding box center [997, 182] width 99 height 21
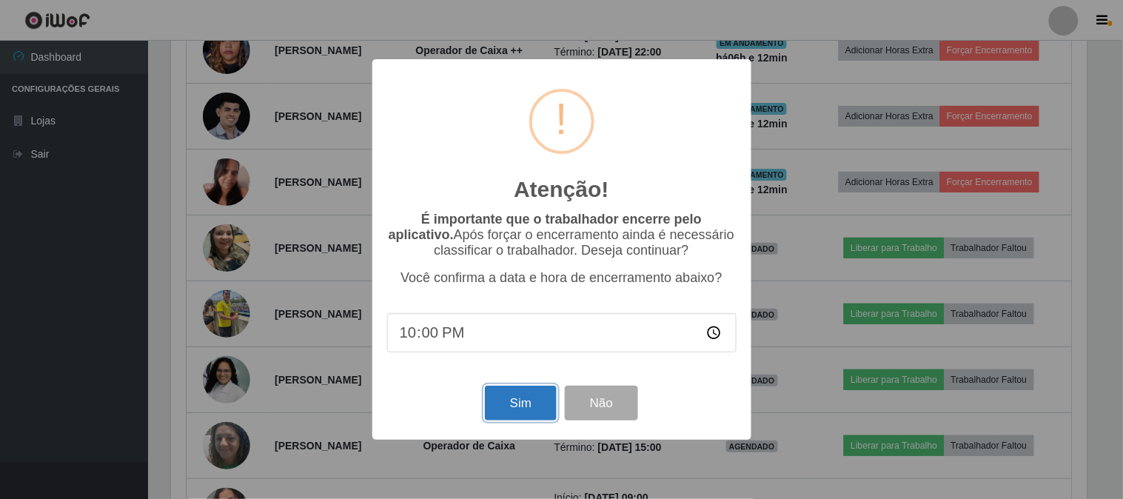
click at [504, 409] on button "Sim" at bounding box center [521, 403] width 72 height 35
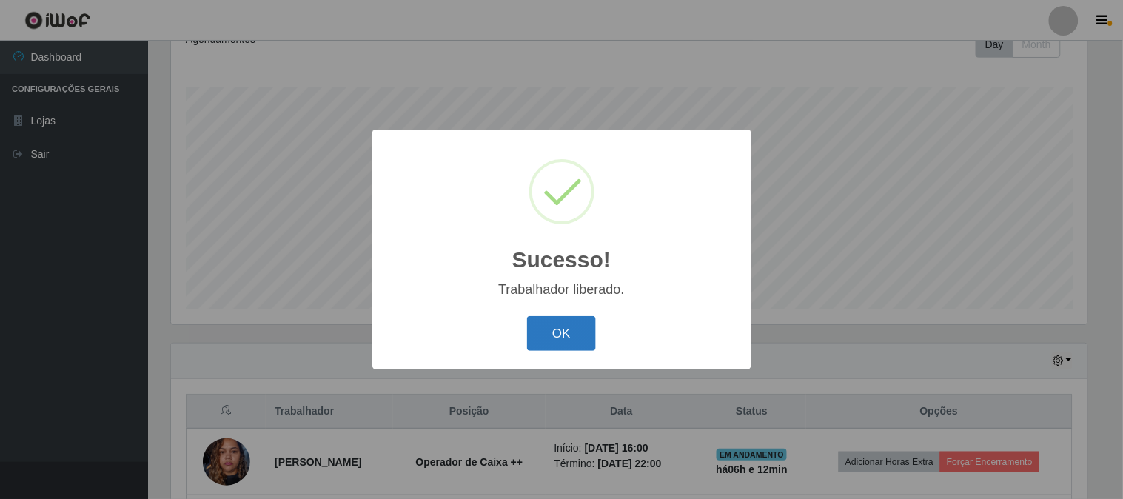
click at [593, 333] on button "OK" at bounding box center [561, 333] width 69 height 35
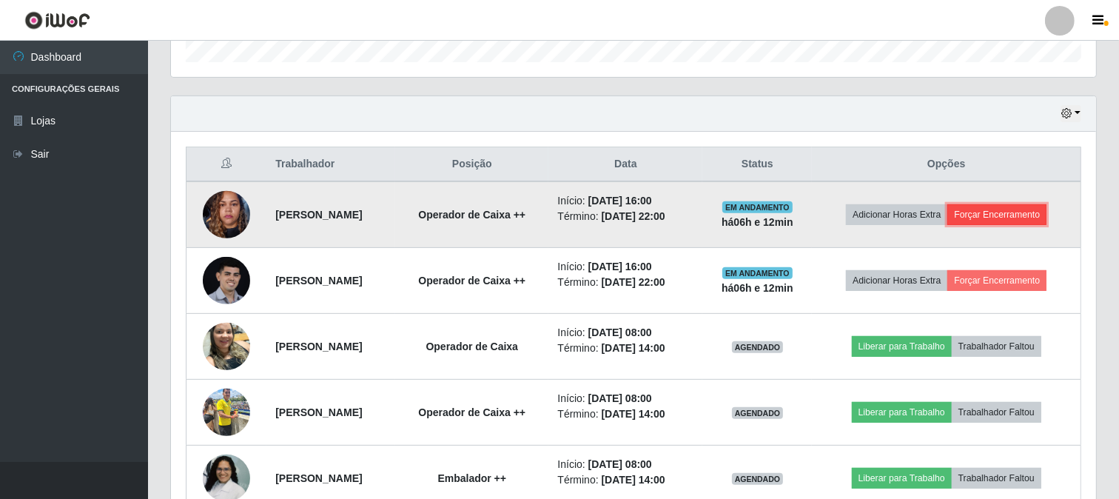
click at [988, 215] on button "Forçar Encerramento" at bounding box center [997, 214] width 99 height 21
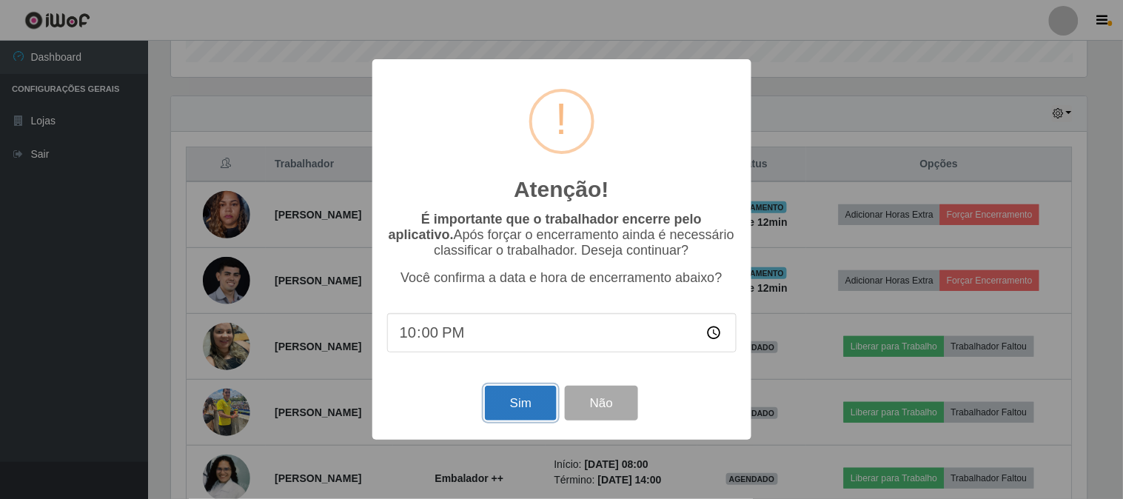
click at [530, 409] on button "Sim" at bounding box center [521, 403] width 72 height 35
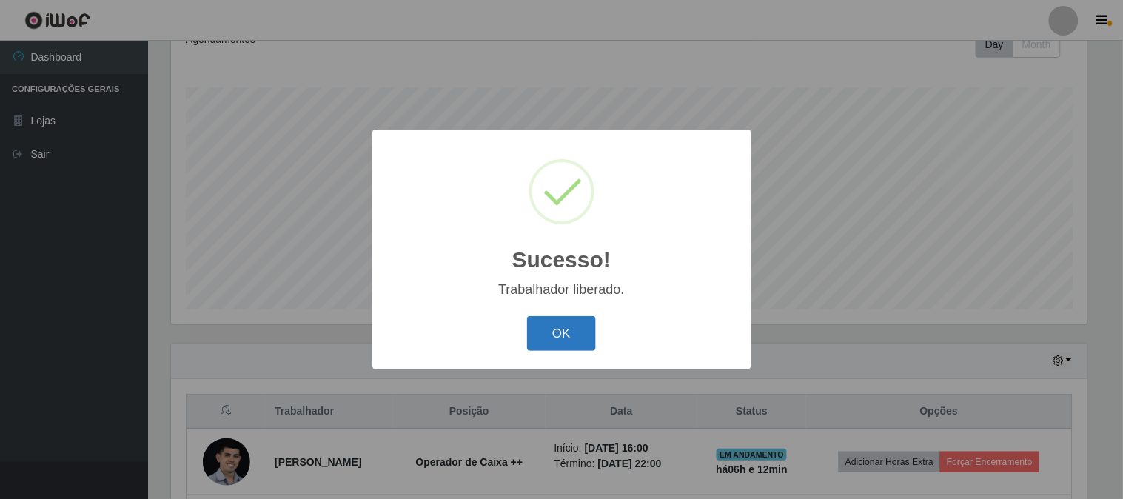
click at [561, 342] on button "OK" at bounding box center [561, 333] width 69 height 35
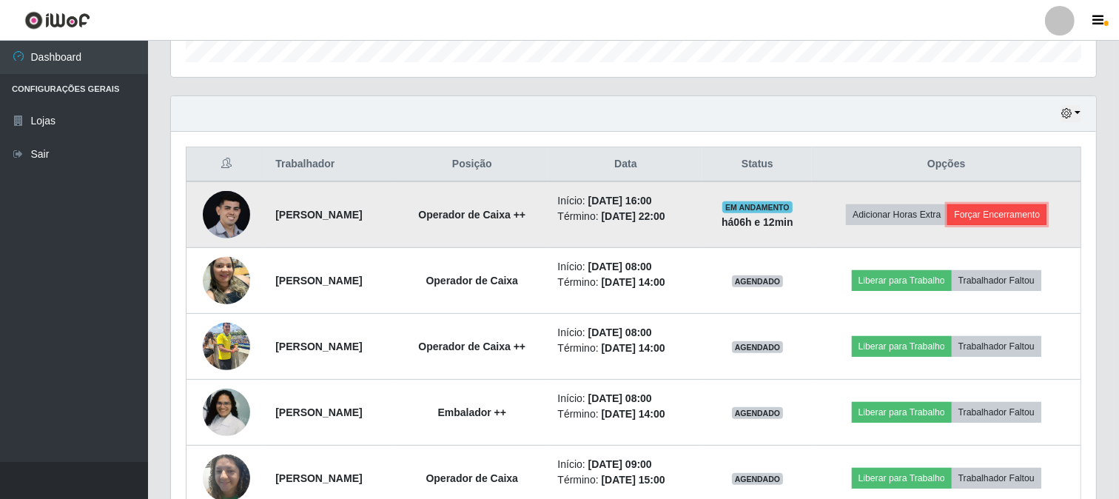
click at [995, 215] on button "Forçar Encerramento" at bounding box center [997, 214] width 99 height 21
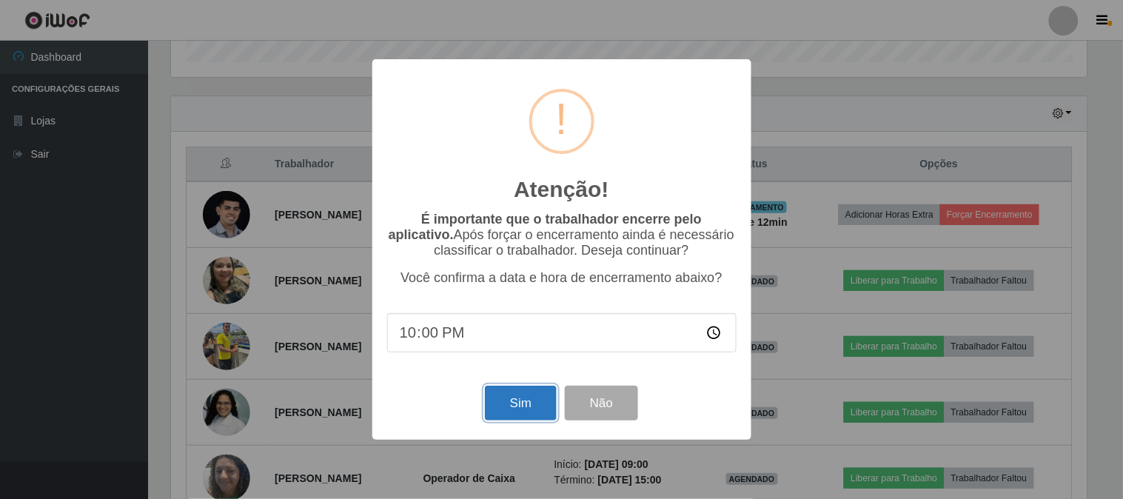
click at [507, 401] on button "Sim" at bounding box center [521, 403] width 72 height 35
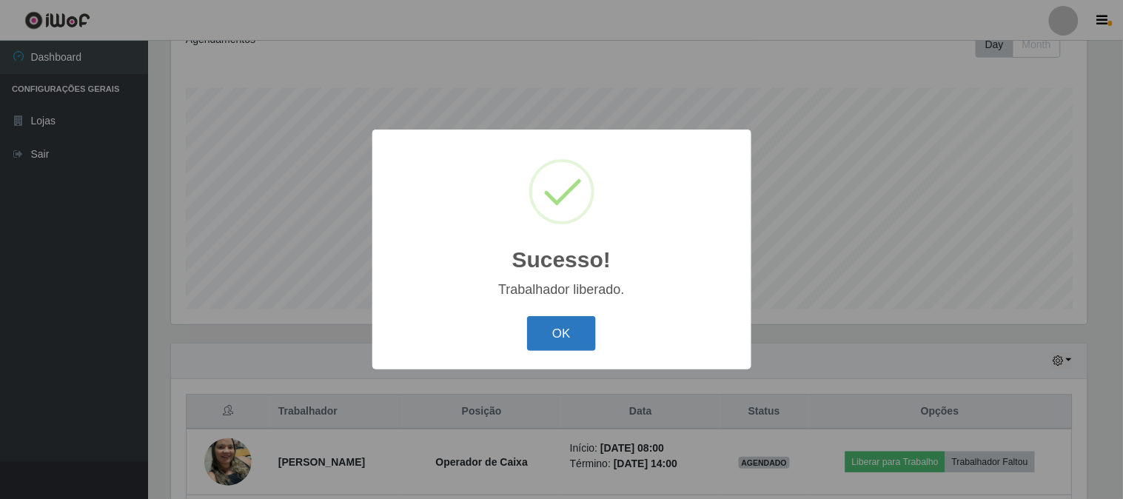
click at [586, 323] on button "OK" at bounding box center [561, 333] width 69 height 35
